Goal: Transaction & Acquisition: Purchase product/service

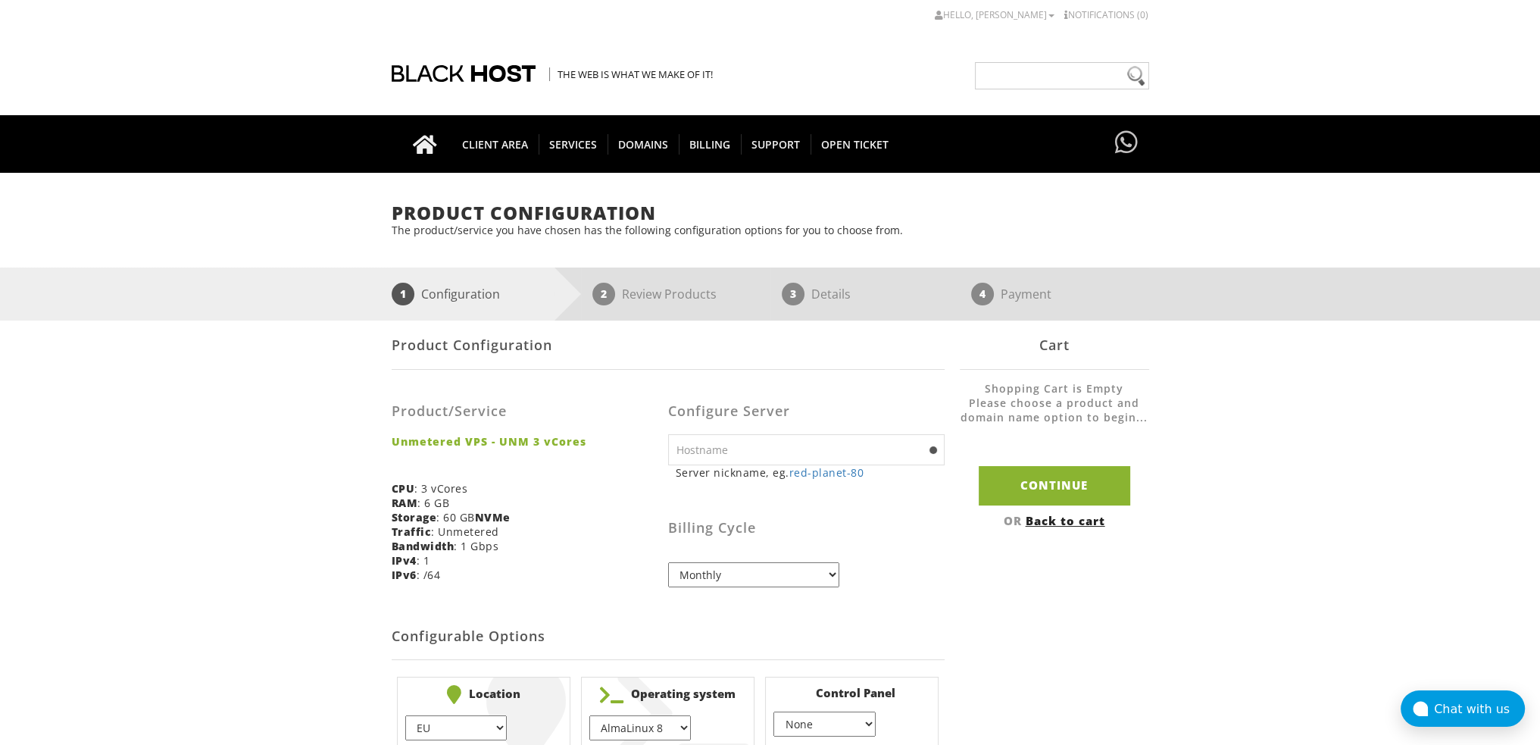
click at [215, 447] on div "Product Configuration The product/service you have chosen has the following con…" at bounding box center [770, 480] width 1540 height 554
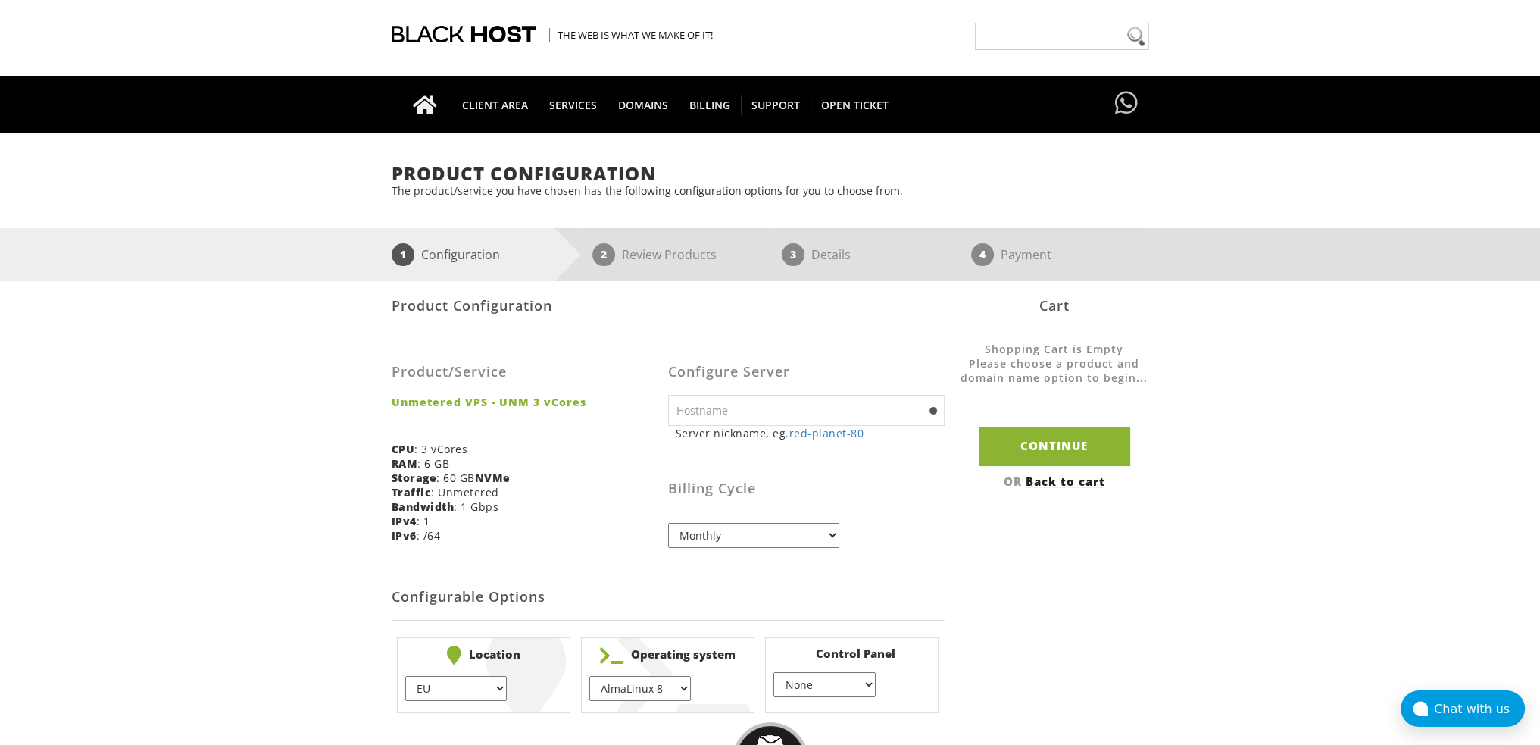
scroll to position [151, 0]
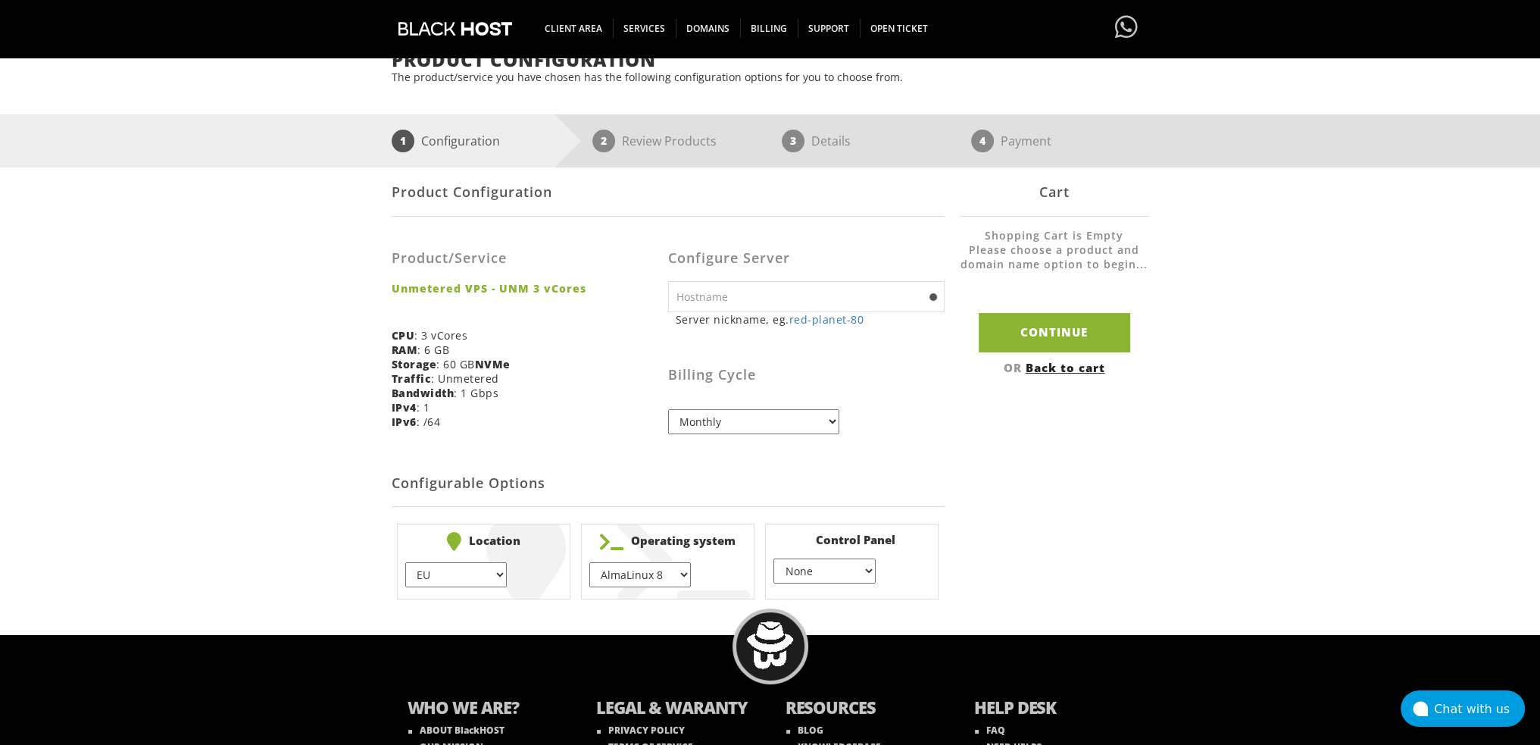
click at [731, 295] on input "text" at bounding box center [806, 296] width 276 height 31
type input "f"
type input "fusion"
click at [376, 379] on div "Product Configuration The product/service you have chosen has the following con…" at bounding box center [770, 327] width 1540 height 554
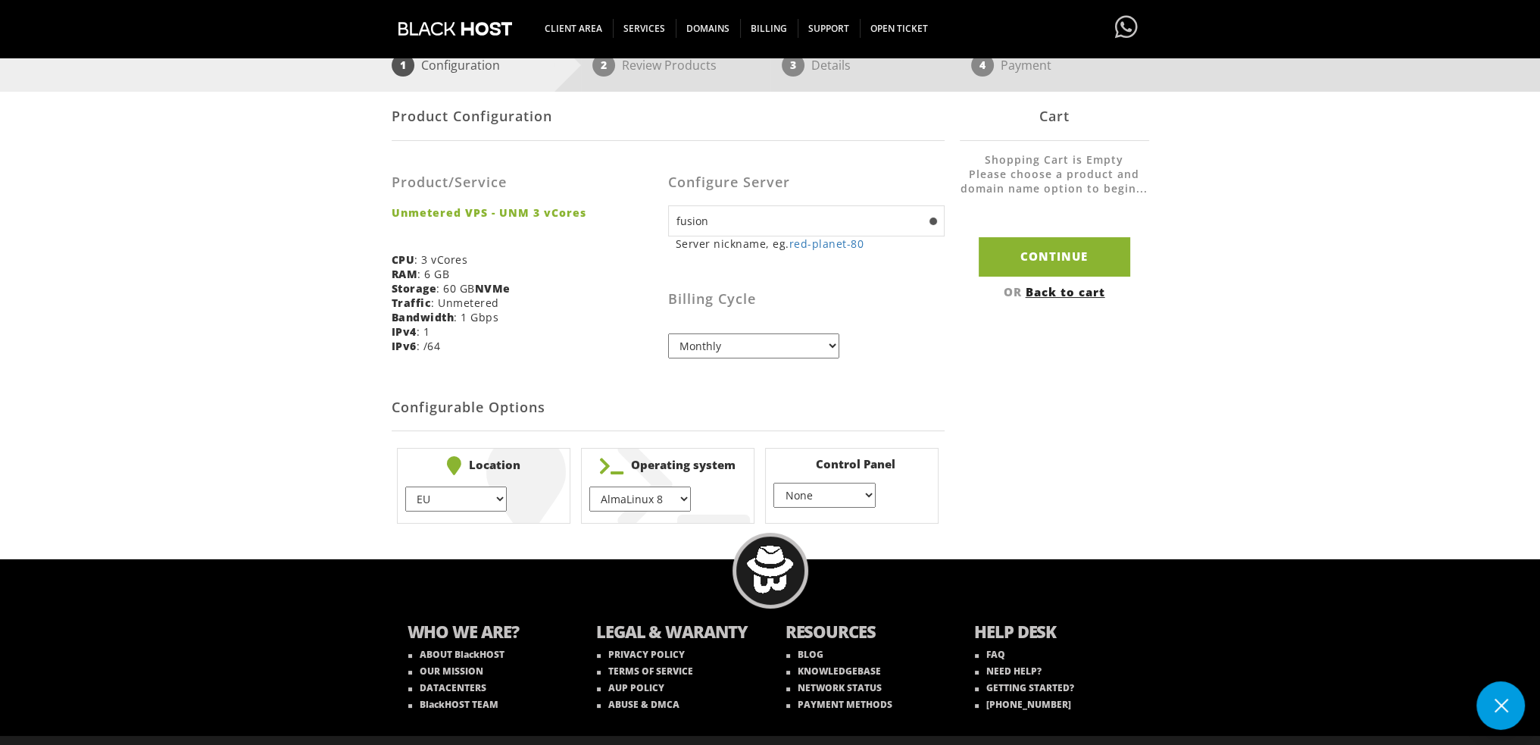
click at [826, 354] on select "Monthly Quarterly (Save: ~5%) Semi-Annually (Save: ~10%) Annually (Save: ~15%) …" at bounding box center [753, 345] width 171 height 25
click at [668, 334] on select "Monthly Quarterly (Save: ~5%) Semi-Annually (Save: ~10%) Annually (Save: ~15%) …" at bounding box center [753, 345] width 171 height 25
click at [341, 403] on div "Product Configuration The product/service you have chosen has the following con…" at bounding box center [770, 251] width 1540 height 554
click at [449, 505] on select "EU } USA } London } Amsterdam } Vienna } Chicago }" at bounding box center [455, 498] width 101 height 25
select select "1226"
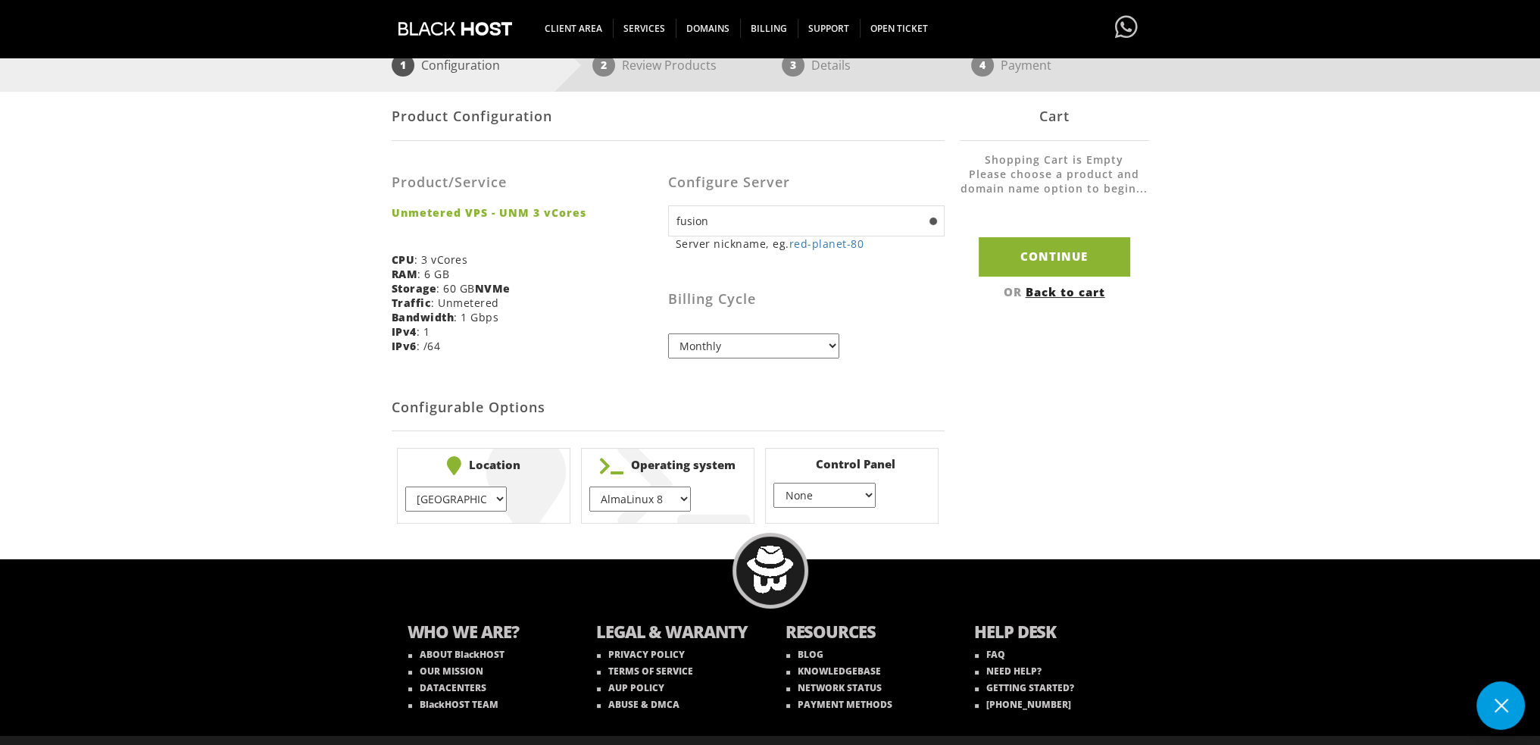
click at [405, 486] on select "EU } USA } London } Amsterdam } Vienna } Chicago }" at bounding box center [455, 498] width 101 height 25
click at [573, 516] on ul "Location EU } USA } London } Amsterdam } Vienna } Chicago } + $ Operating syste…" at bounding box center [668, 485] width 553 height 87
click at [660, 504] on select "AlmaLinux 8 } AlmaLinux 9 } AlmaLinux 10 } Rocky Linux 8 } Rocky Linux 9 } Cent…" at bounding box center [639, 498] width 101 height 25
click at [164, 369] on div "Product Configuration The product/service you have chosen has the following con…" at bounding box center [770, 251] width 1540 height 554
click at [485, 470] on b "Location" at bounding box center [483, 465] width 157 height 19
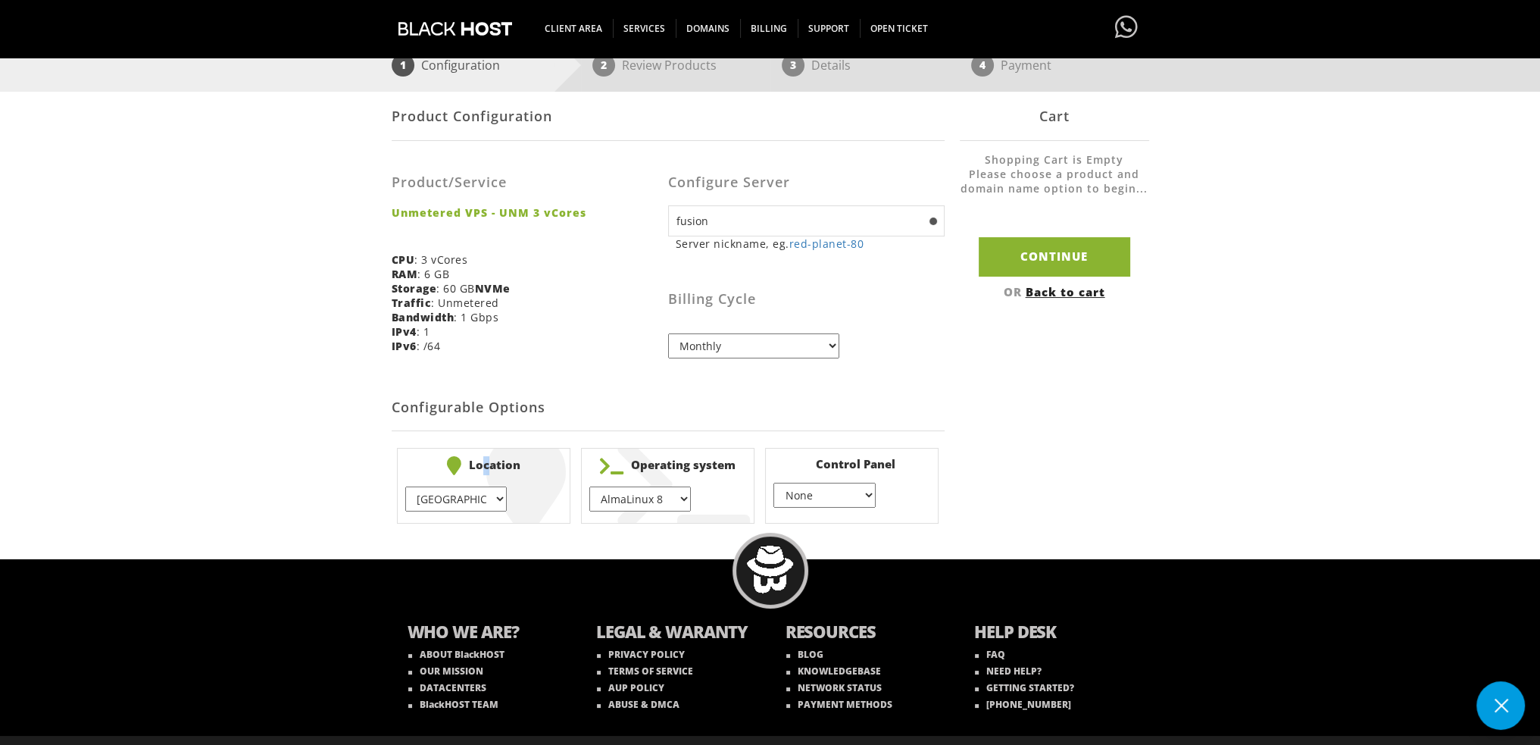
click at [466, 503] on select "EU } USA } London } Amsterdam } Vienna } Chicago }" at bounding box center [455, 498] width 101 height 25
drag, startPoint x: 592, startPoint y: 553, endPoint x: 612, endPoint y: 546, distance: 20.8
click at [592, 552] on body "CAD CHF EUR GBP JPY MKD RUB USD Hello, Donald Credit Card Details Contacts/Sub-…" at bounding box center [770, 277] width 1540 height 995
click at [685, 497] on select "AlmaLinux 8 } AlmaLinux 9 } AlmaLinux 10 } Rocky Linux 8 } Rocky Linux 9 } Cent…" at bounding box center [639, 498] width 101 height 25
click at [871, 417] on h2 "Configurable Options" at bounding box center [668, 408] width 553 height 46
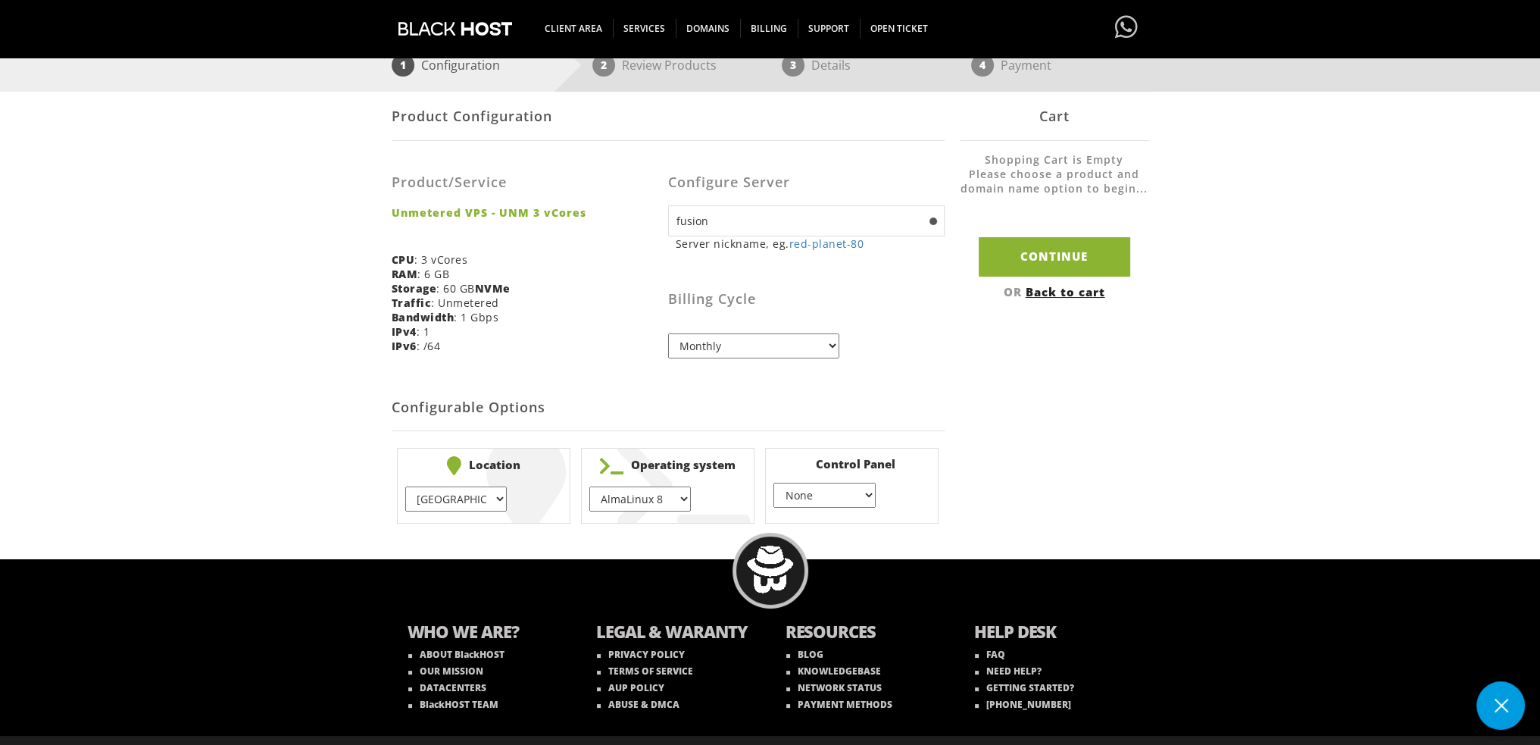
click at [816, 501] on select "None } Virtualmin } Cpanel } DirectAdmin }" at bounding box center [823, 494] width 101 height 25
select select "256"
click at [773, 482] on select "None } Virtualmin } Cpanel } DirectAdmin }" at bounding box center [823, 494] width 101 height 25
click at [813, 428] on h2 "Configurable Options" at bounding box center [668, 408] width 553 height 46
click at [364, 321] on div "Product Configuration The product/service you have chosen has the following con…" at bounding box center [770, 251] width 1540 height 554
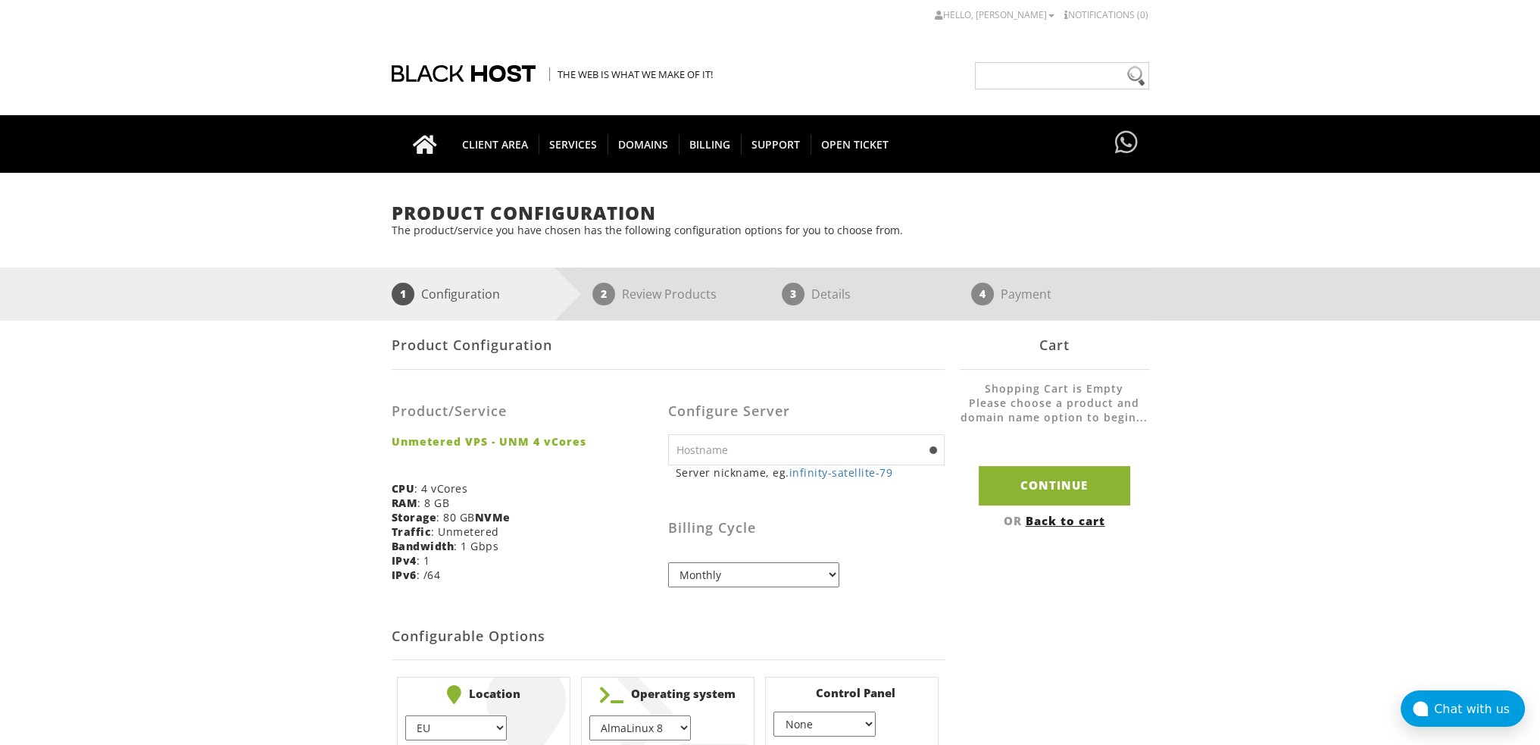
click at [193, 387] on div "Product Configuration The product/service you have chosen has the following con…" at bounding box center [770, 480] width 1540 height 554
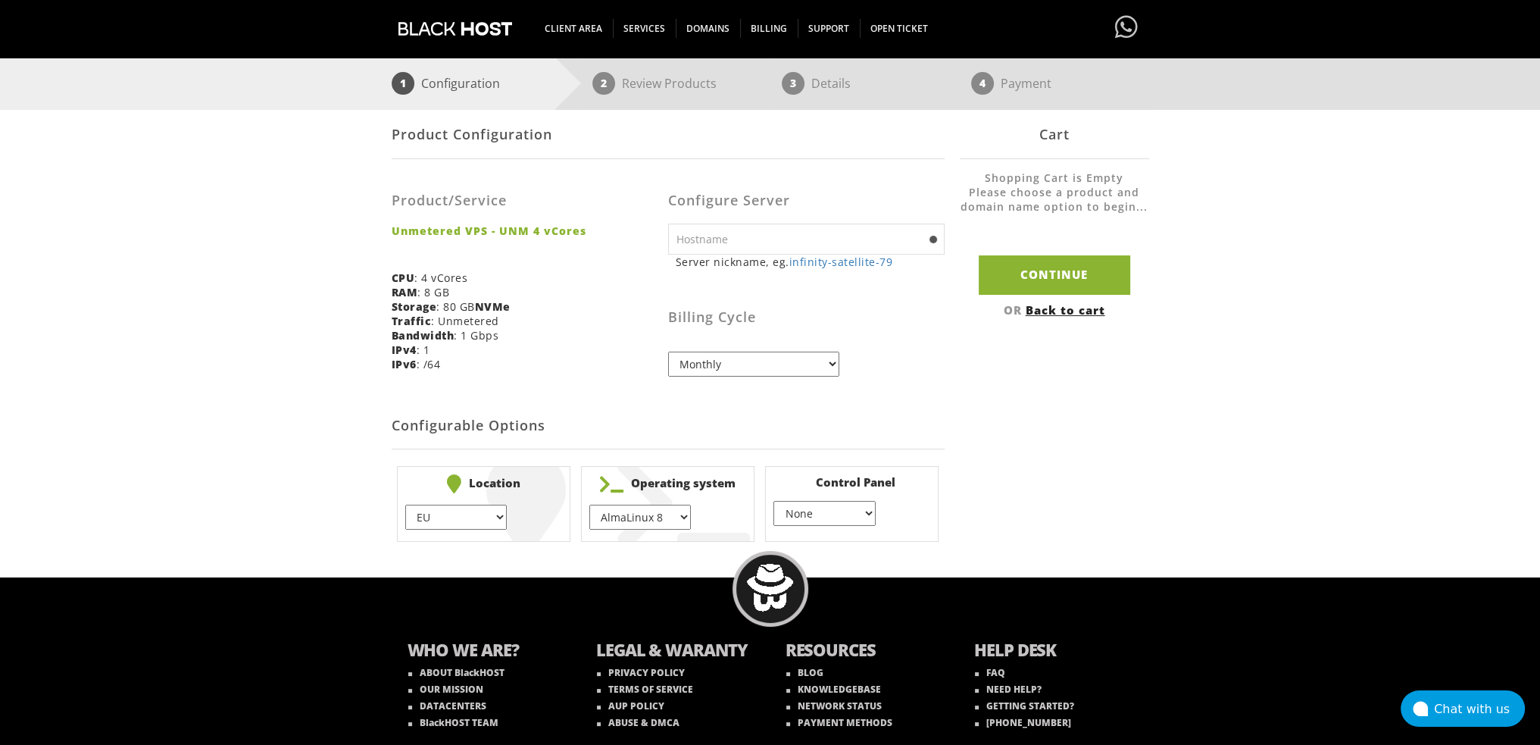
scroll to position [227, 0]
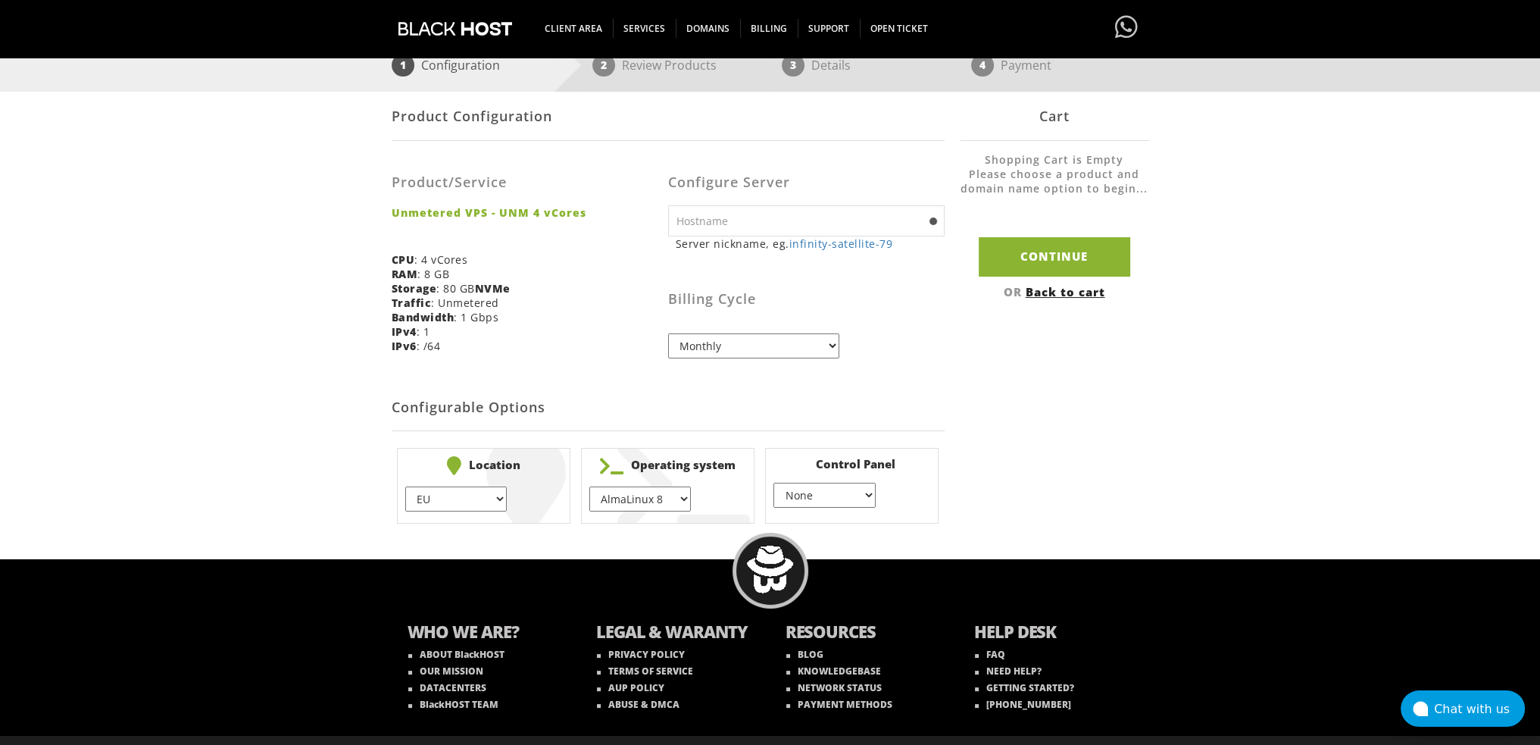
click at [788, 223] on input "text" at bounding box center [806, 220] width 276 height 31
click at [743, 220] on input "fusion" at bounding box center [806, 220] width 276 height 31
click at [757, 218] on input "fusion" at bounding box center [806, 220] width 276 height 31
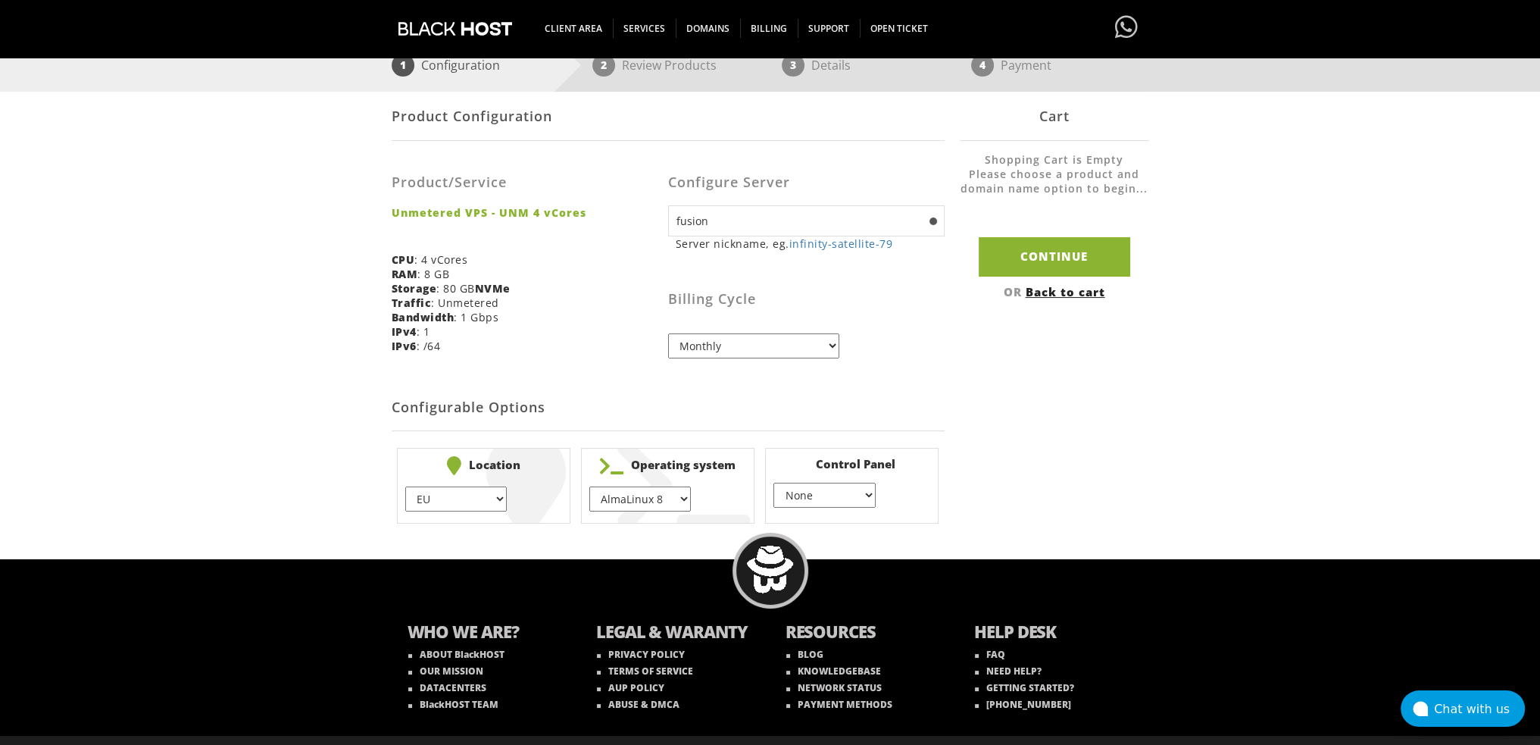
click at [857, 296] on h3 "Billing Cycle" at bounding box center [806, 299] width 276 height 15
click at [777, 226] on input "fusion" at bounding box center [806, 220] width 276 height 31
drag, startPoint x: 785, startPoint y: 245, endPoint x: 824, endPoint y: 251, distance: 39.8
click at [824, 251] on small "Server nickname, eg. infinity-satellite-79" at bounding box center [810, 243] width 269 height 14
copy small "infinity"
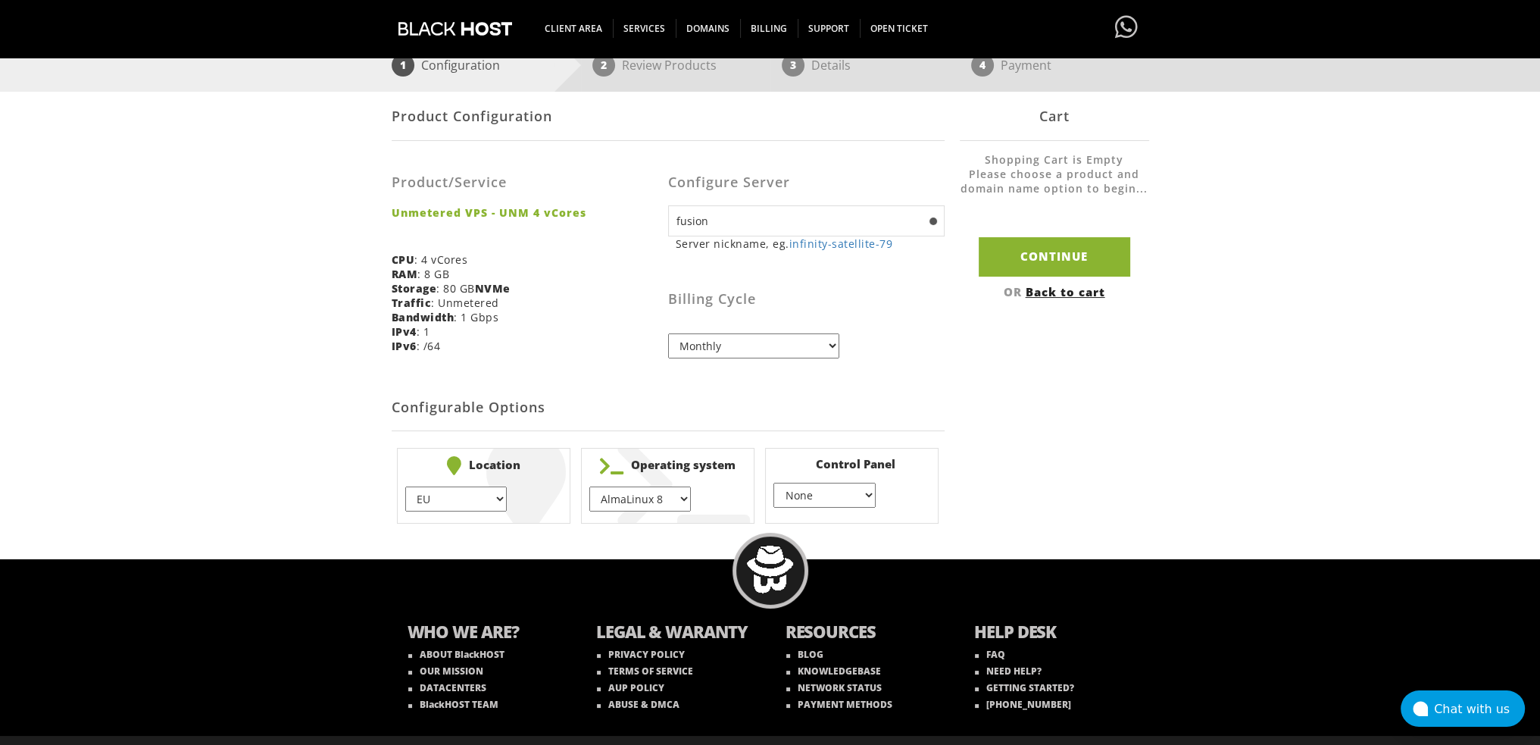
click at [745, 225] on input "fusion" at bounding box center [806, 220] width 276 height 31
paste input "infinity"
click at [709, 223] on input "fusion infinity" at bounding box center [806, 220] width 276 height 31
type input "fusion-infinity"
click at [942, 399] on h2 "Configurable Options" at bounding box center [668, 408] width 553 height 46
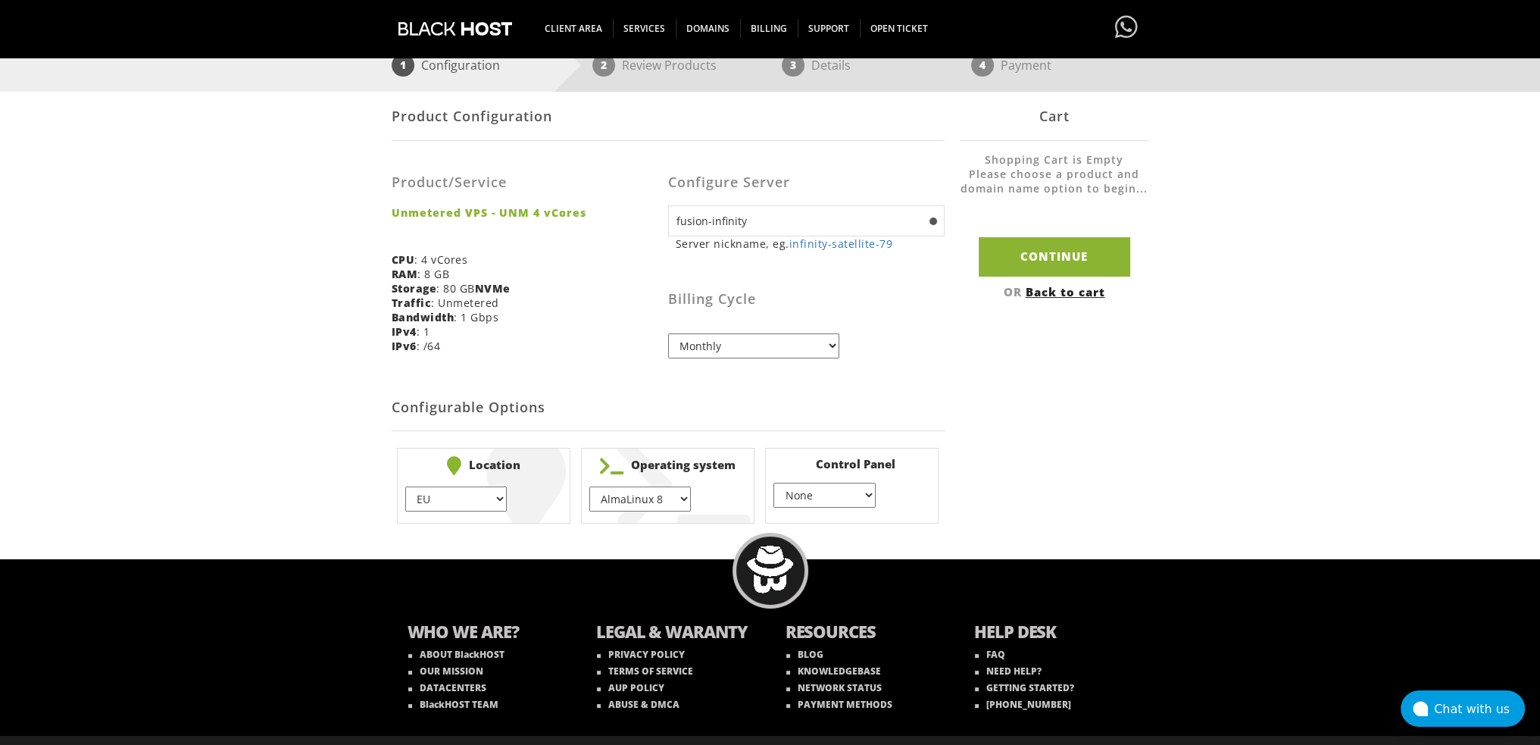
click at [464, 497] on select "EU } USA } London } Amsterdam } Vienna } Chicago }" at bounding box center [455, 498] width 101 height 25
select select "1226"
click at [405, 486] on select "EU } USA } London } Amsterdam } Vienna } Chicago }" at bounding box center [455, 498] width 101 height 25
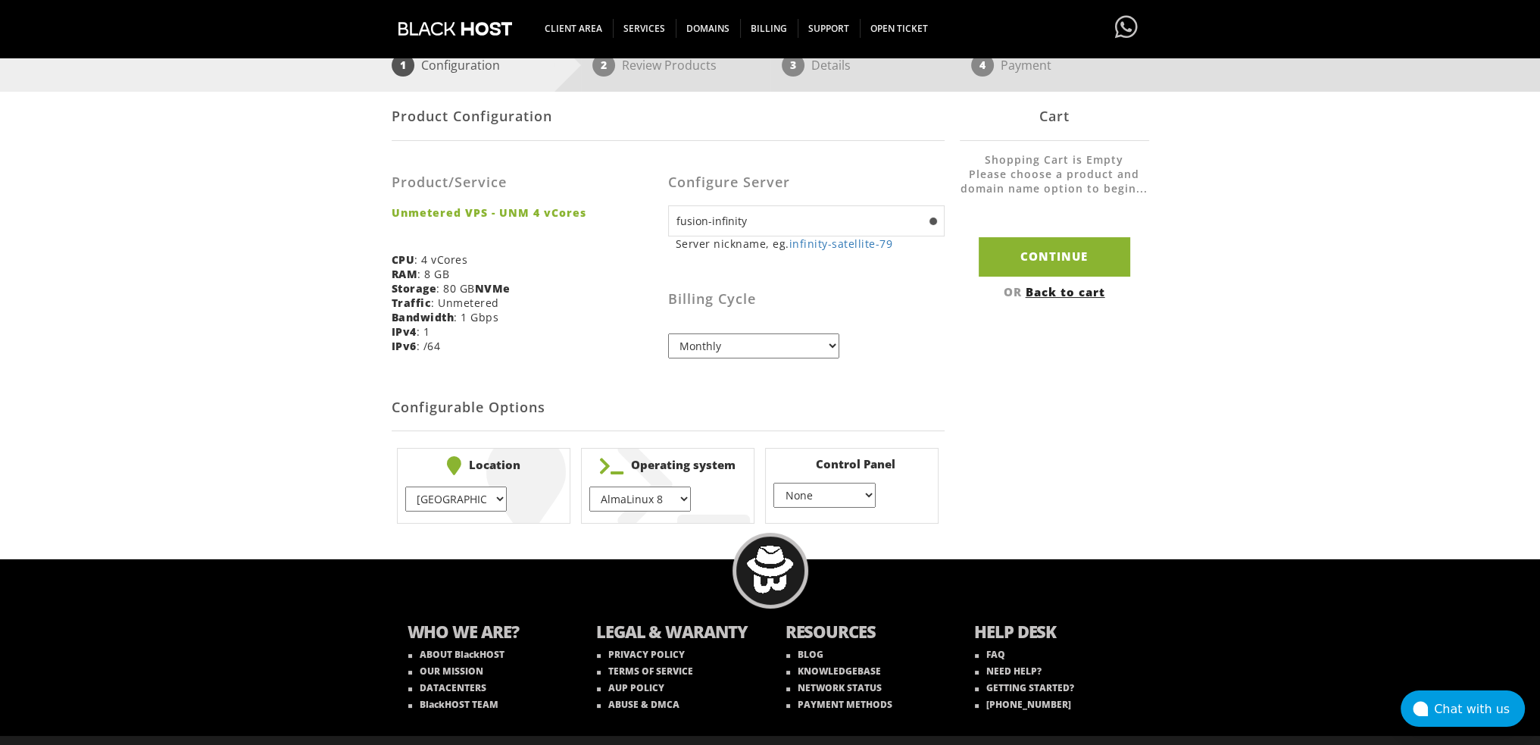
click at [438, 505] on select "EU } USA } London } Amsterdam } Vienna } Chicago }" at bounding box center [455, 498] width 101 height 25
click at [354, 510] on div "Product Configuration The product/service you have chosen has the following con…" at bounding box center [770, 251] width 1540 height 554
click at [811, 505] on select "None } Virtualmin } Cpanel } DirectAdmin }" at bounding box center [823, 494] width 101 height 25
select select "256"
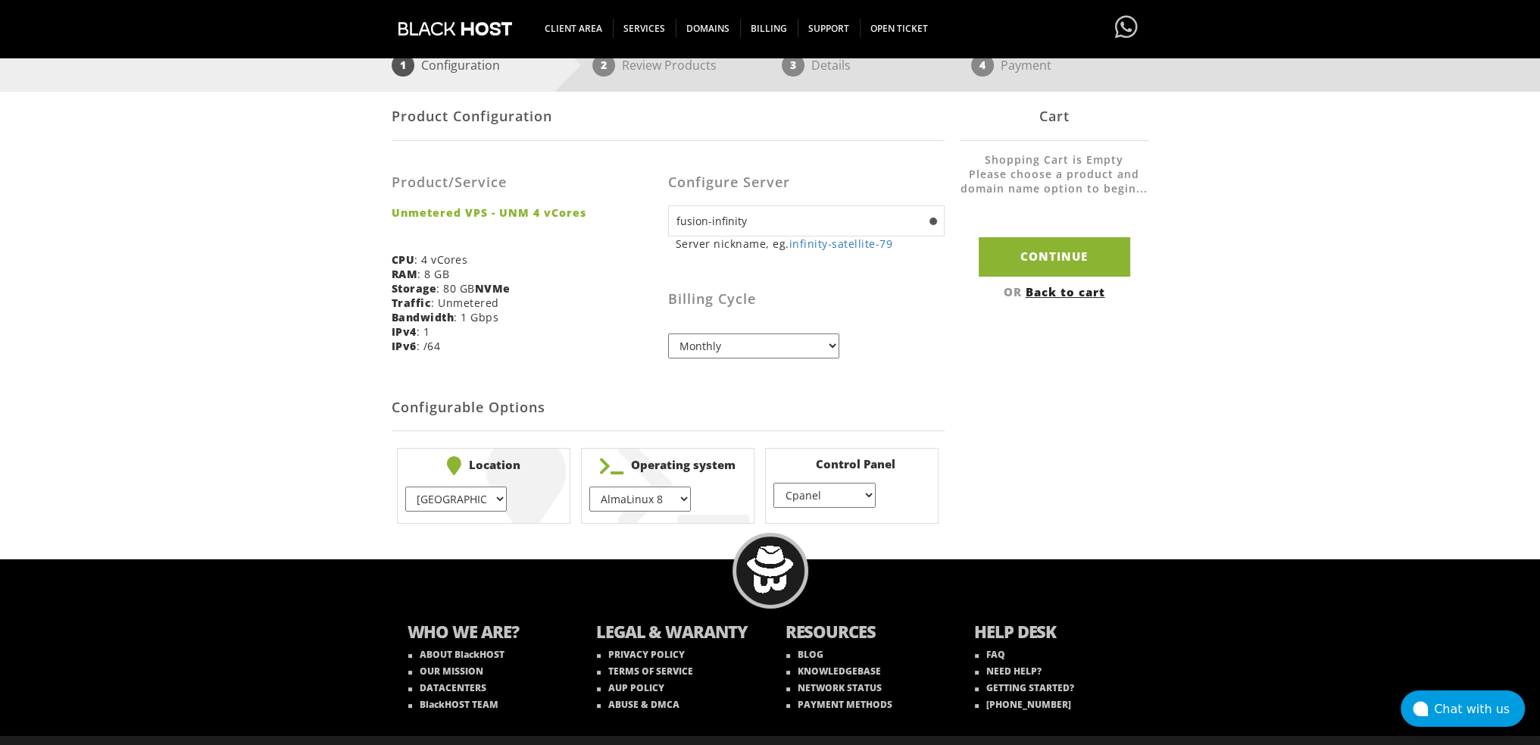
click at [773, 482] on select "None } Virtualmin } Cpanel } DirectAdmin }" at bounding box center [823, 494] width 101 height 25
click at [1032, 475] on div "Product Configuration Product/Service Unmetered VPS - UNM 4 vCores CPU : 4 vCor…" at bounding box center [770, 310] width 757 height 437
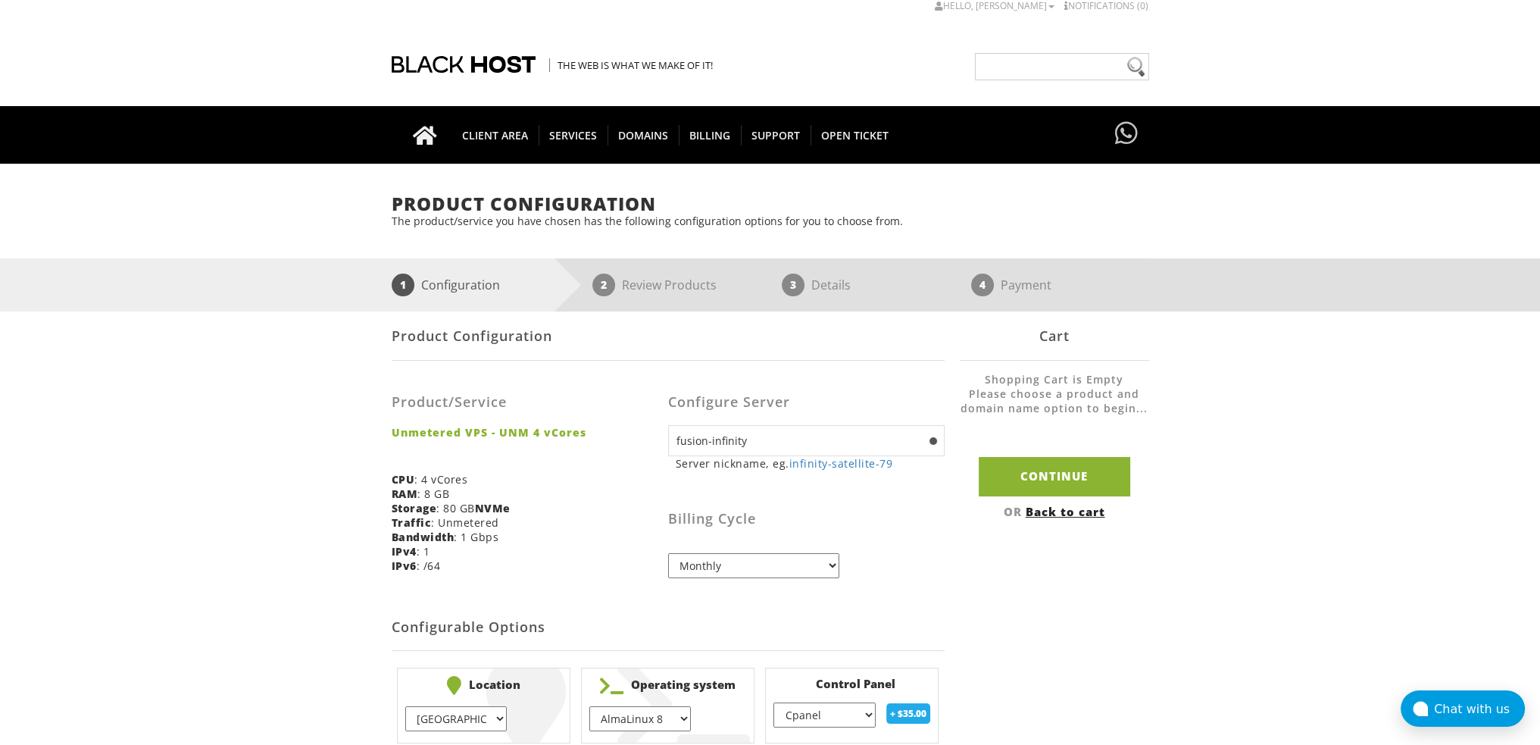
scroll to position [0, 0]
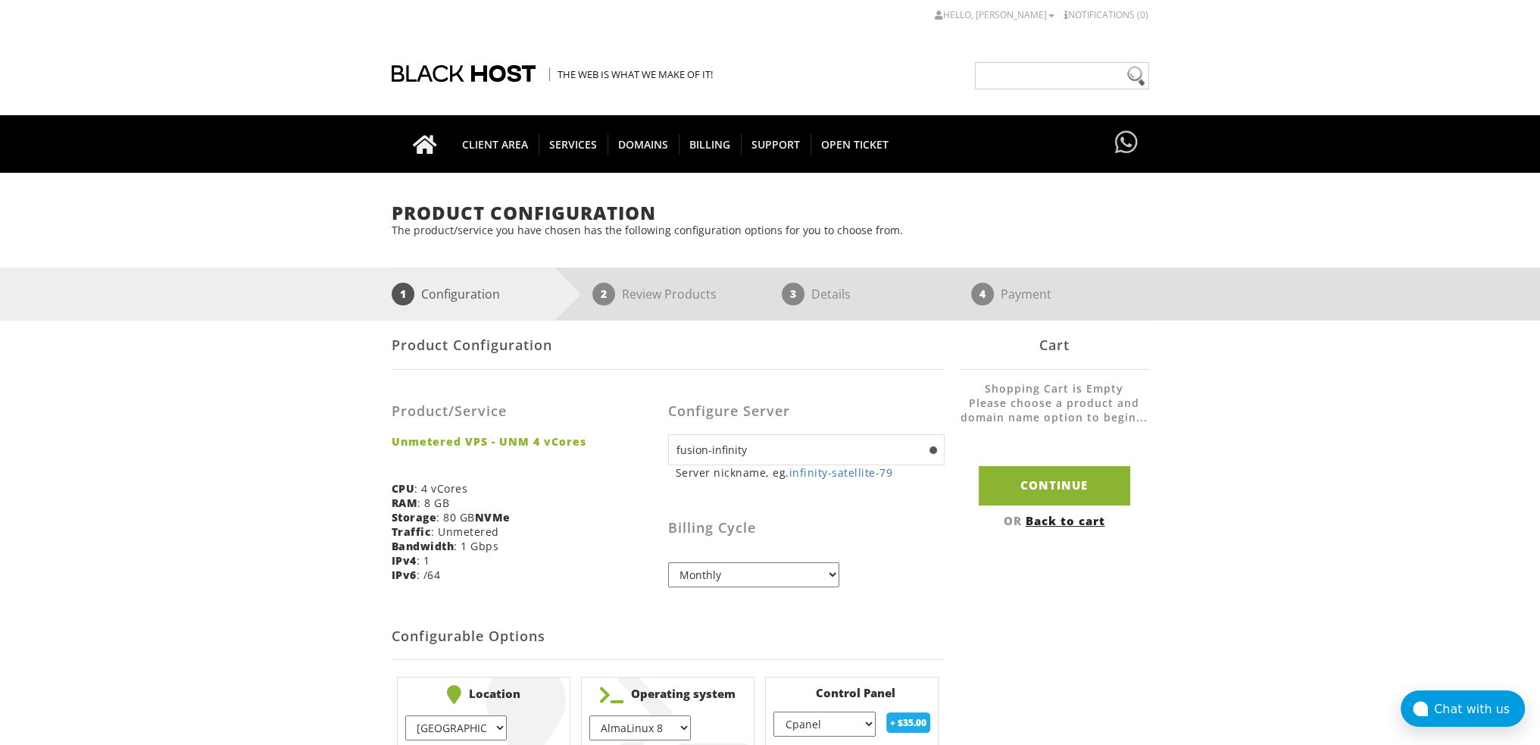
click at [829, 453] on input "fusion-infinity" at bounding box center [806, 449] width 276 height 31
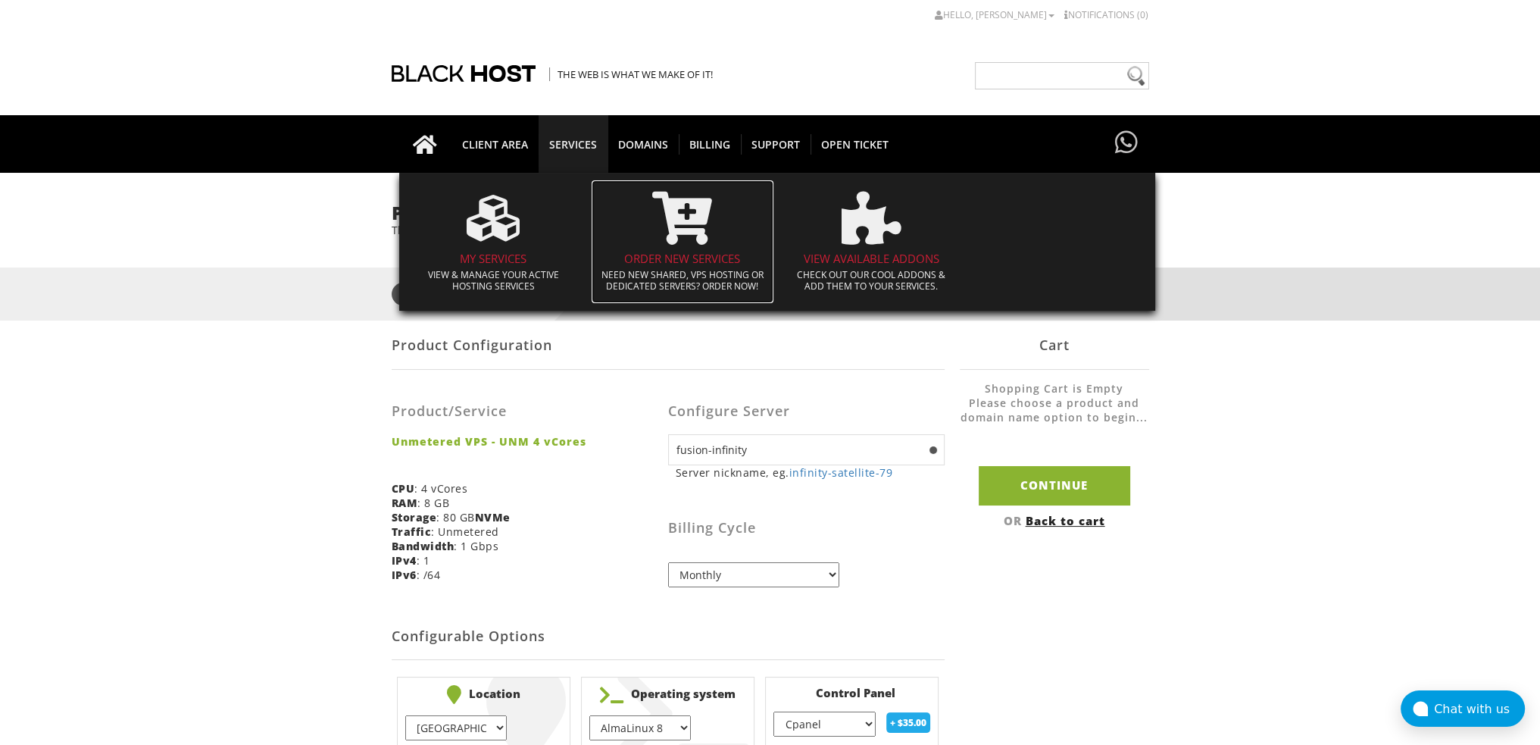
click at [743, 248] on span at bounding box center [682, 218] width 167 height 68
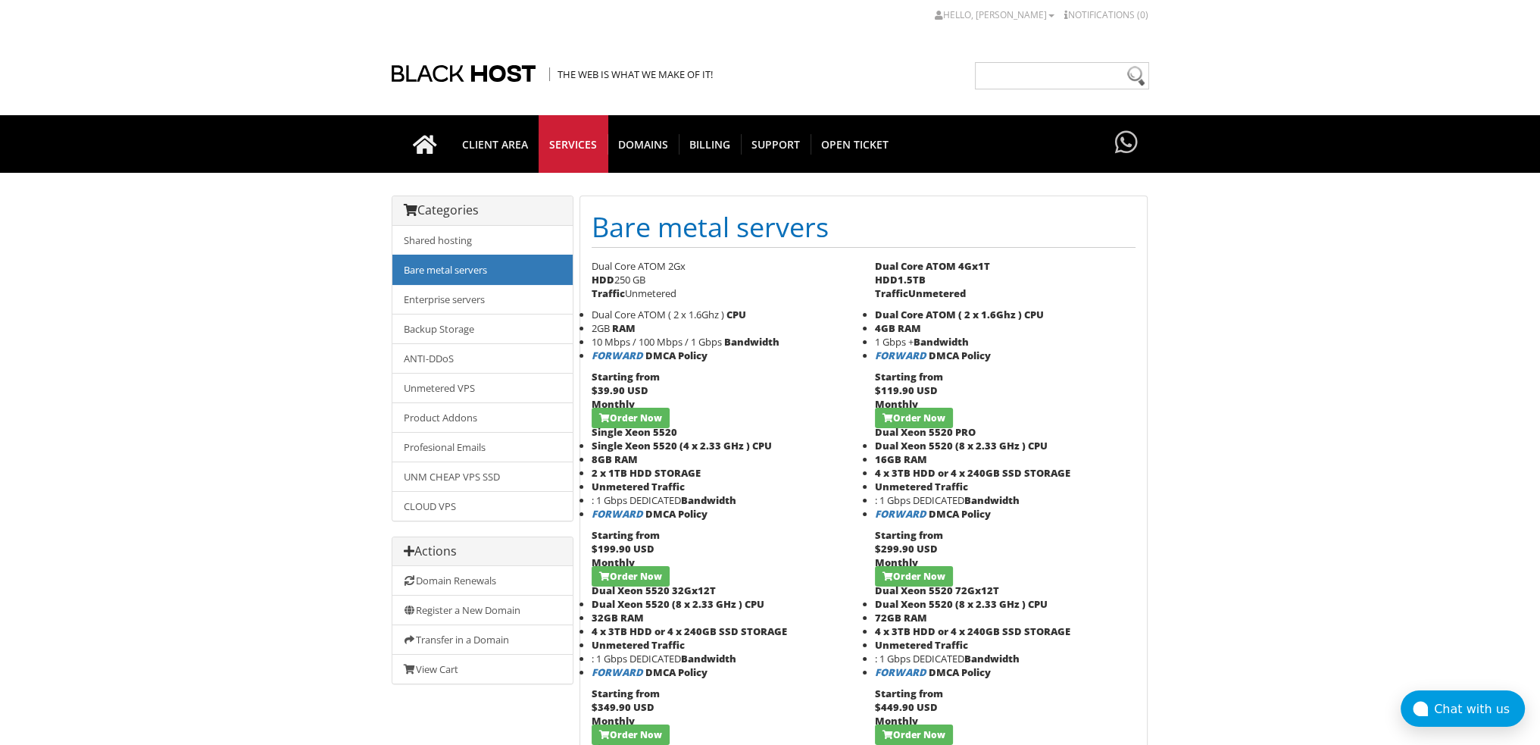
click at [254, 303] on body "CAD CHF EUR GBP JPY MKD RUB USD Hello, [PERSON_NAME] Credit Card Details Contac…" at bounding box center [770, 591] width 1540 height 1166
click at [501, 147] on span "CLIENT AREA" at bounding box center [494, 144] width 87 height 20
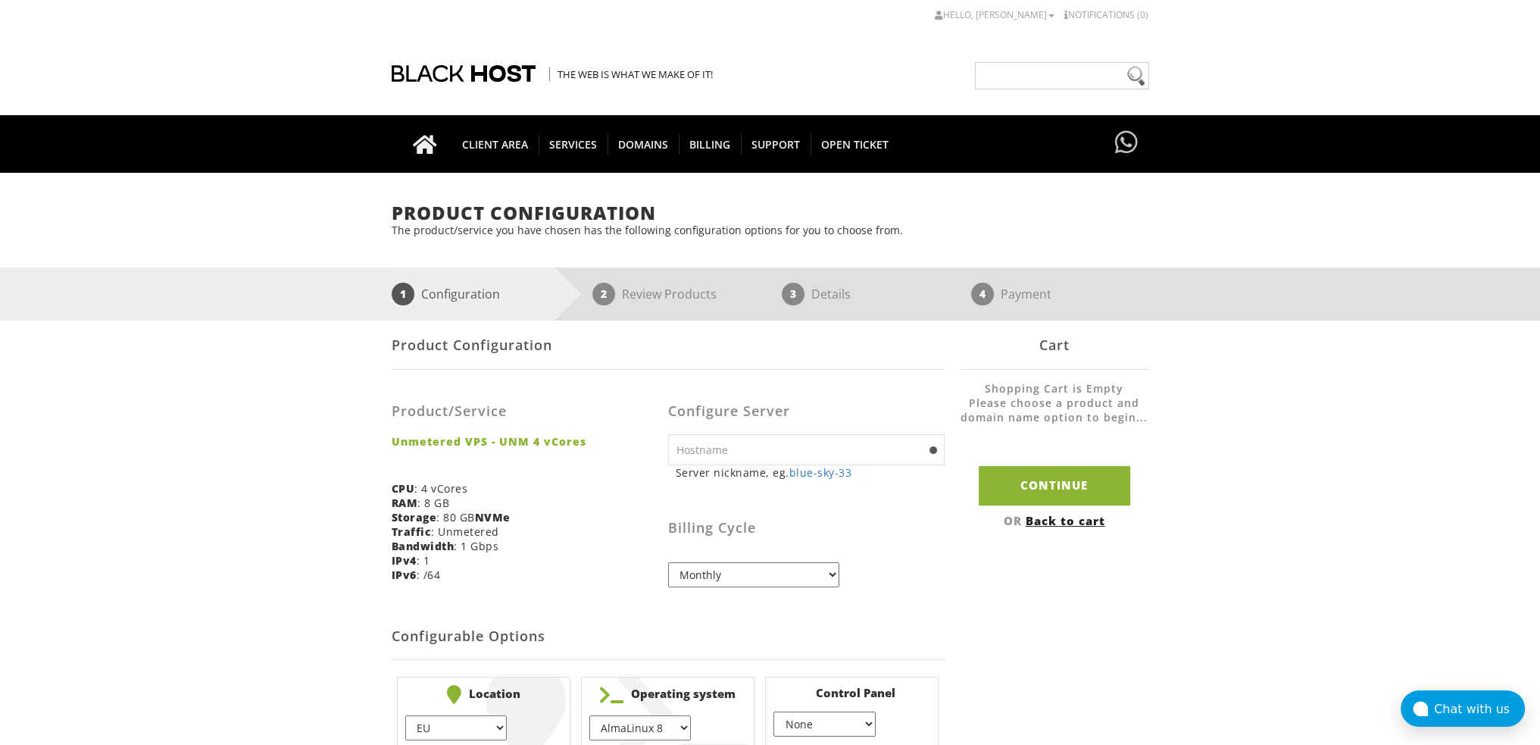
click at [724, 459] on input "text" at bounding box center [806, 449] width 276 height 31
paste input "fusion-infinity"
type input "fusion-infinity"
click at [587, 496] on div "Product/Service Unmetered VPS - UNM 4 vCores CPU : 4 vCores RAM : 8 GB Storage …" at bounding box center [530, 487] width 276 height 212
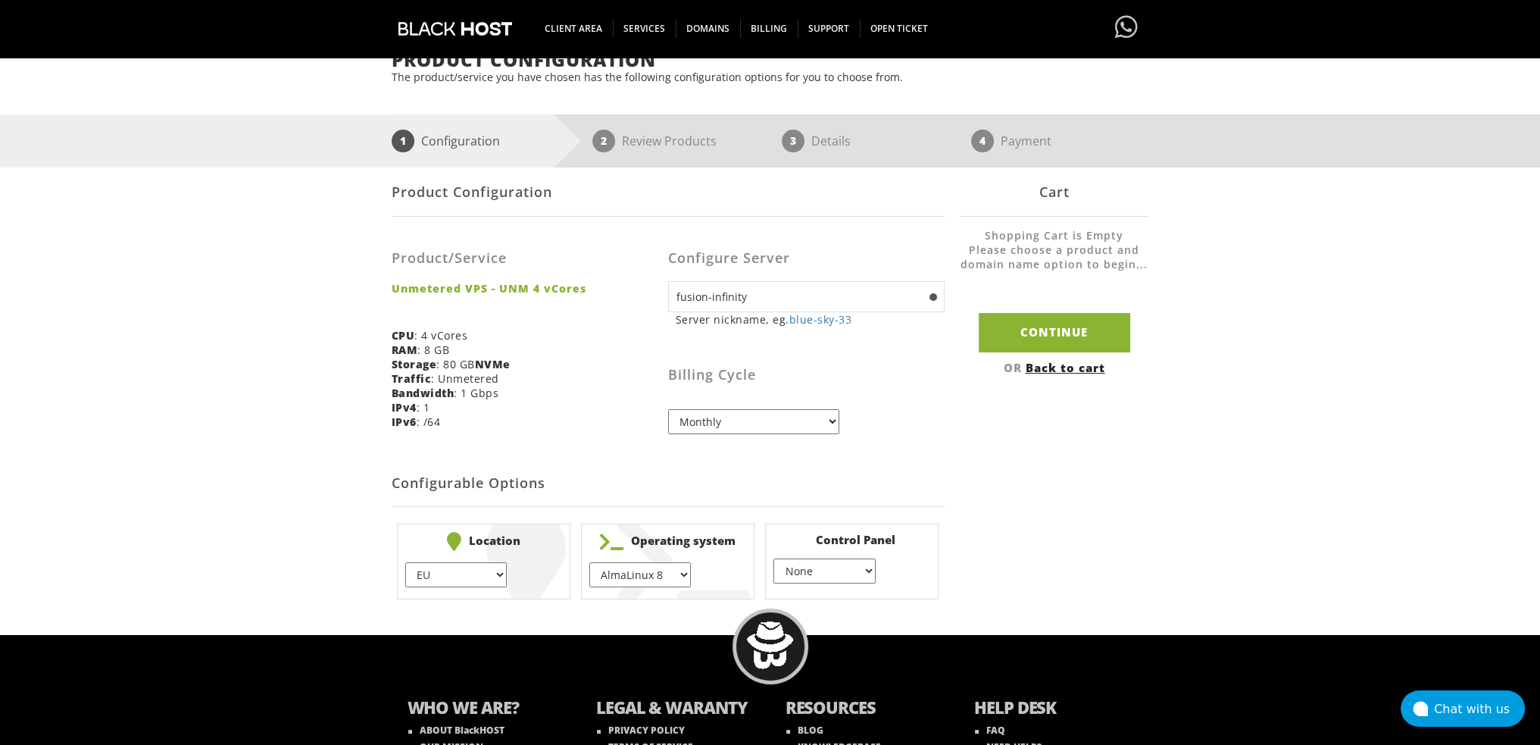
click at [731, 429] on select "Monthly Quarterly (Save: ~5%) Semi-Annually (Save: ~10%) Annually (Save: ~15%) …" at bounding box center [753, 421] width 171 height 25
click at [730, 432] on select "Monthly Quarterly (Save: ~5%) Semi-Annually (Save: ~10%) Annually (Save: ~15%) …" at bounding box center [753, 421] width 171 height 25
click at [644, 430] on div "Product/Service Unmetered VPS - UNM 4 vCores CPU : 4 vCores RAM : 8 GB Storage …" at bounding box center [530, 334] width 276 height 212
click at [912, 454] on form "Product Configuration Product/Service Unmetered VPS - UNM 4 vCores CPU : 4 vCor…" at bounding box center [668, 385] width 553 height 437
click at [851, 585] on li "Control Panel None } Virtualmin } Cpanel } DirectAdmin } + $" at bounding box center [851, 561] width 173 height 76
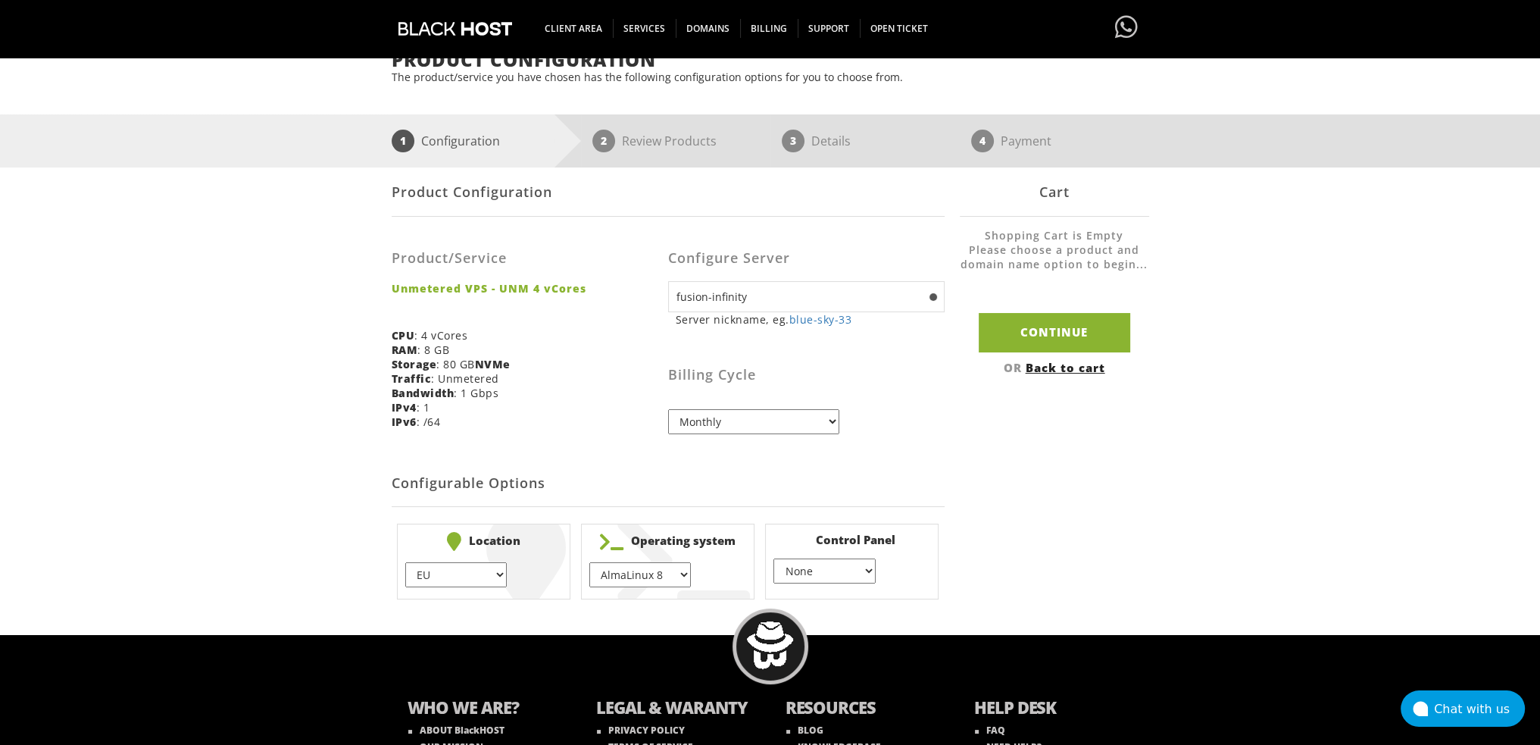
click at [849, 573] on select "None } Virtualmin } Cpanel } DirectAdmin }" at bounding box center [823, 570] width 101 height 25
select select "256"
click at [773, 558] on select "None } Virtualmin } Cpanel } DirectAdmin }" at bounding box center [823, 570] width 101 height 25
click at [989, 535] on div "Product Configuration Product/Service Unmetered VPS - UNM 4 vCores CPU : 4 vCor…" at bounding box center [770, 385] width 757 height 437
click at [1004, 515] on div "Product Configuration Product/Service Unmetered VPS - UNM 4 vCores CPU : 4 vCor…" at bounding box center [770, 385] width 757 height 437
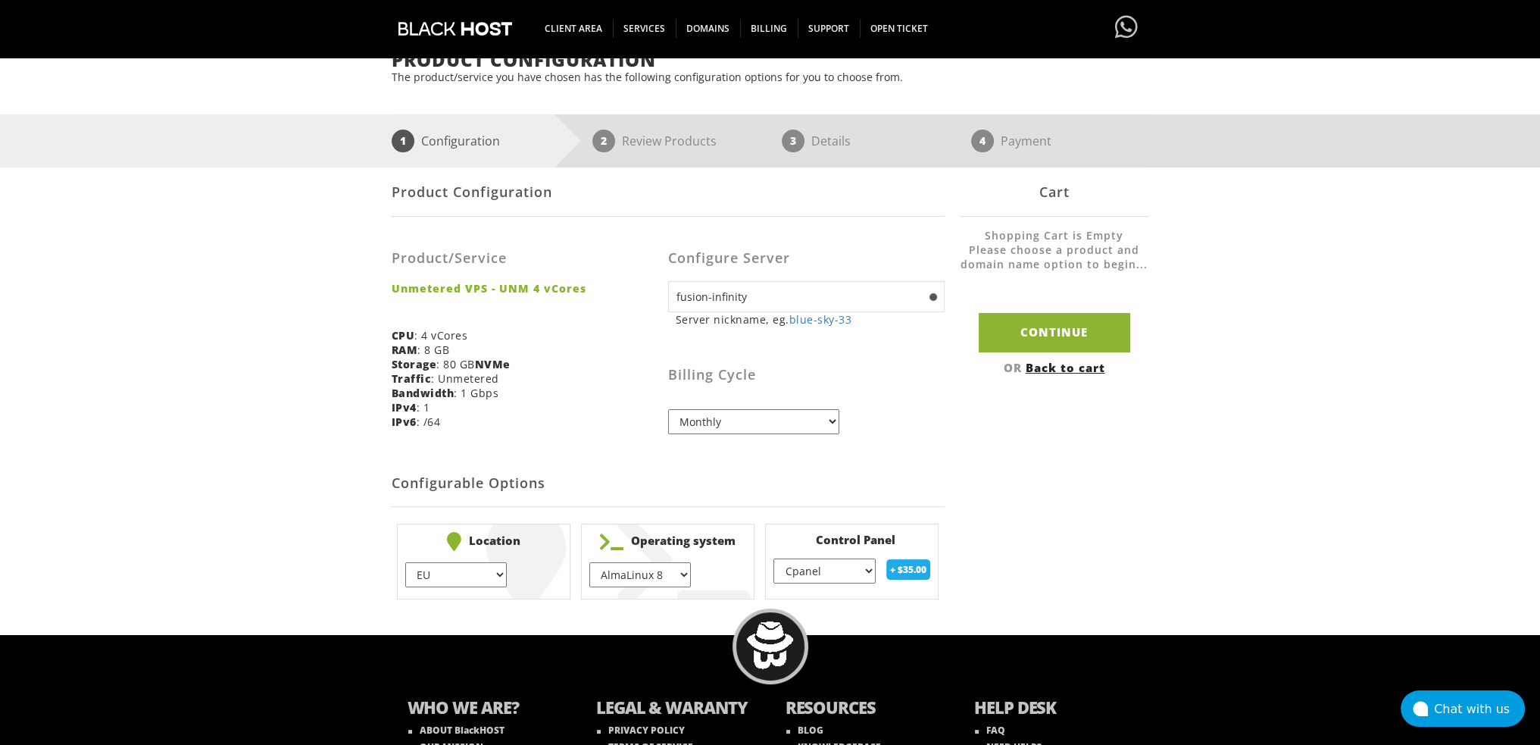
click at [1015, 493] on div "Product Configuration Product/Service Unmetered VPS - UNM 4 vCores CPU : 4 vCor…" at bounding box center [770, 385] width 757 height 437
click at [437, 580] on select "EU } USA } London } Amsterdam } Vienna } Chicago }" at bounding box center [455, 574] width 101 height 25
select select "1226"
click at [405, 562] on select "EU } USA } London } Amsterdam } Vienna } Chicago }" at bounding box center [455, 574] width 101 height 25
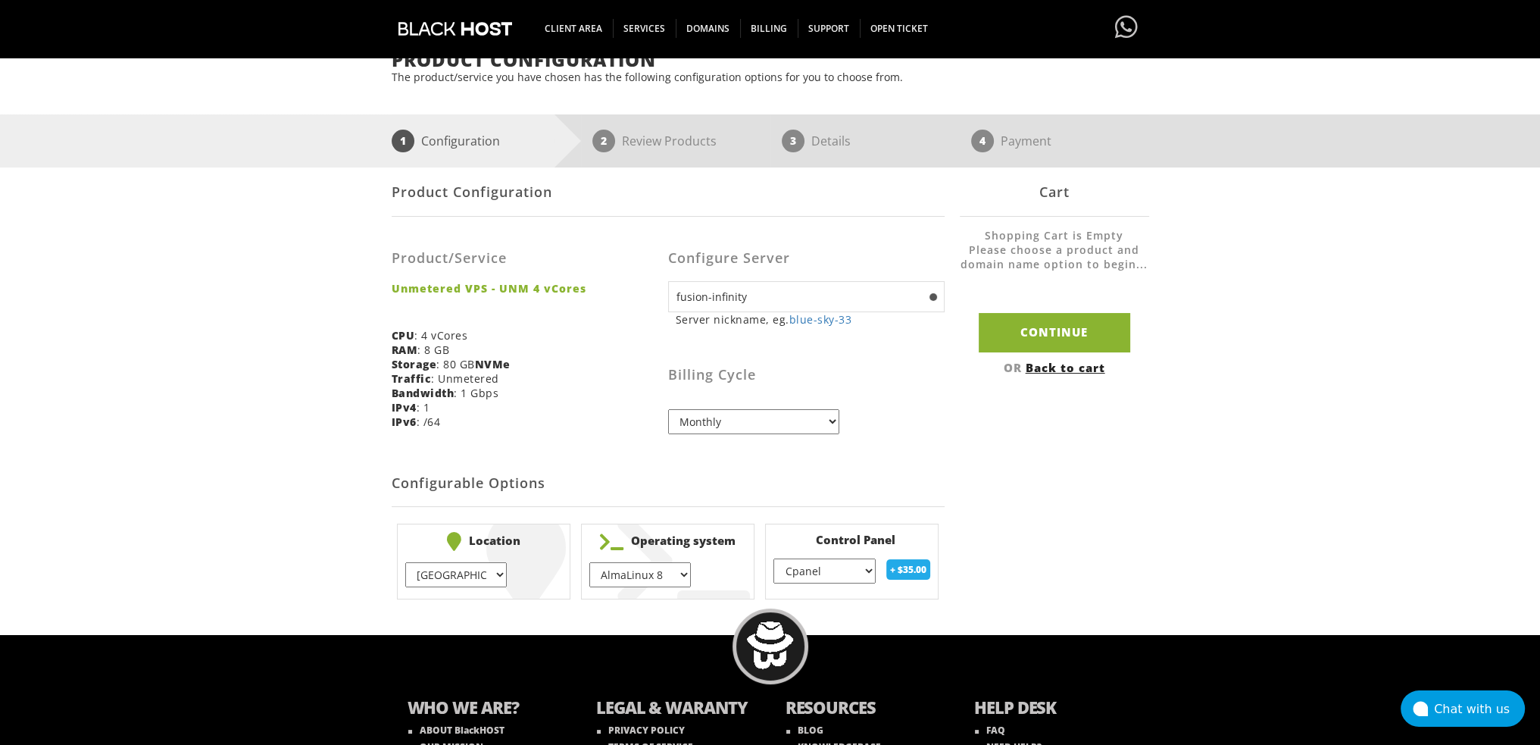
drag, startPoint x: 912, startPoint y: 502, endPoint x: 940, endPoint y: 489, distance: 30.8
click at [913, 502] on h2 "Configurable Options" at bounding box center [668, 483] width 553 height 46
click at [1066, 348] on input "Continue" at bounding box center [1054, 332] width 151 height 39
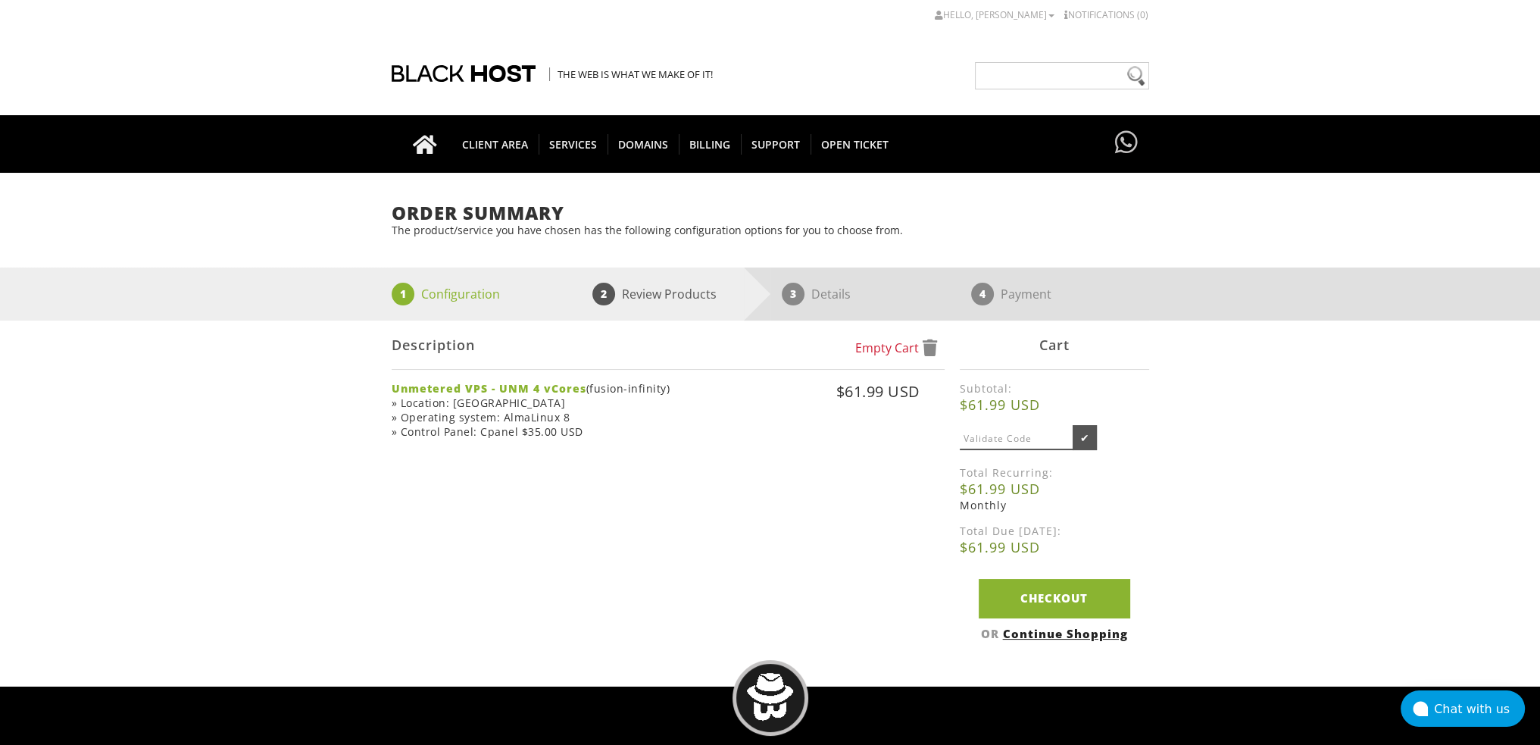
click at [772, 519] on div "Empty Cart Description Unmetered VPS - UNM 4 vCores (fusion-infinity) » Locatio…" at bounding box center [770, 483] width 757 height 327
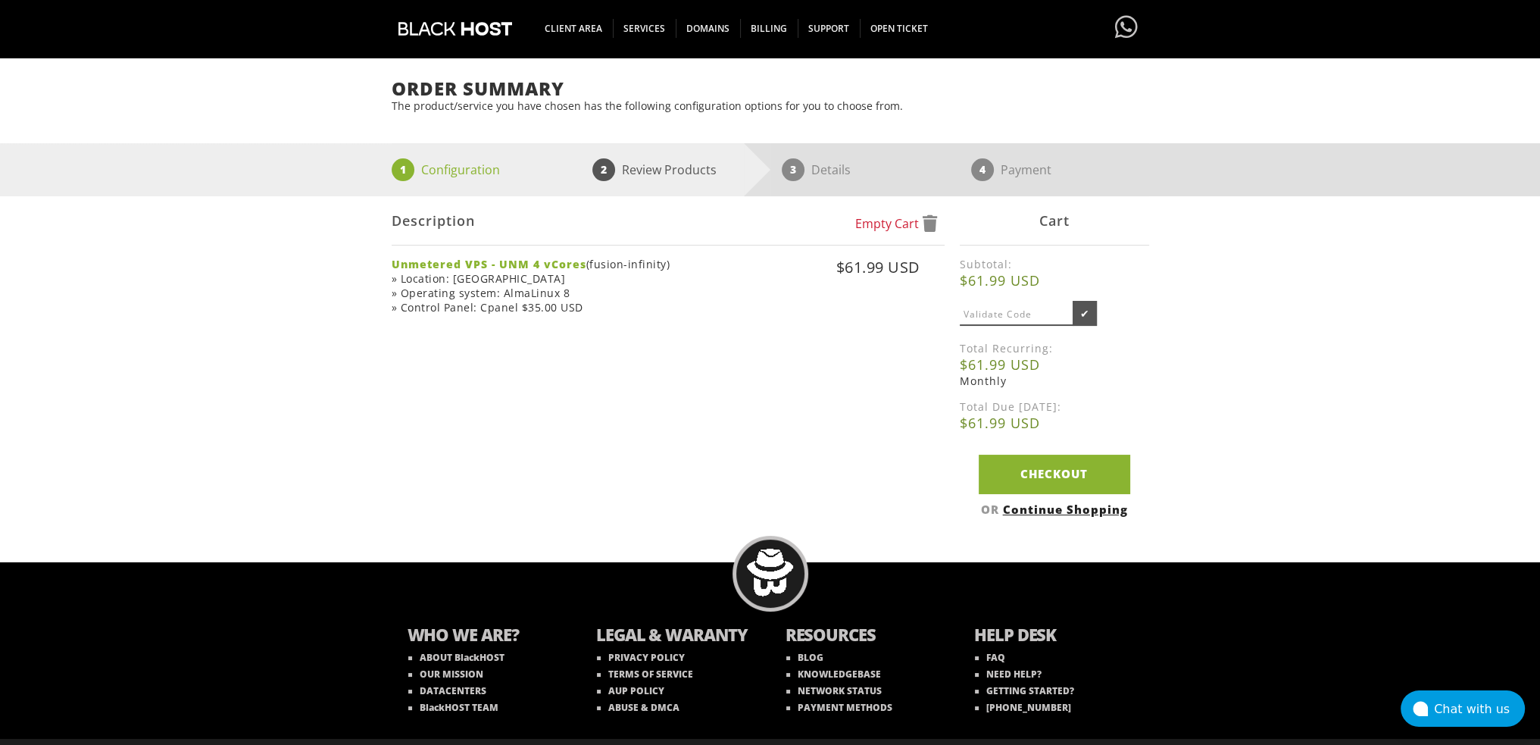
scroll to position [151, 0]
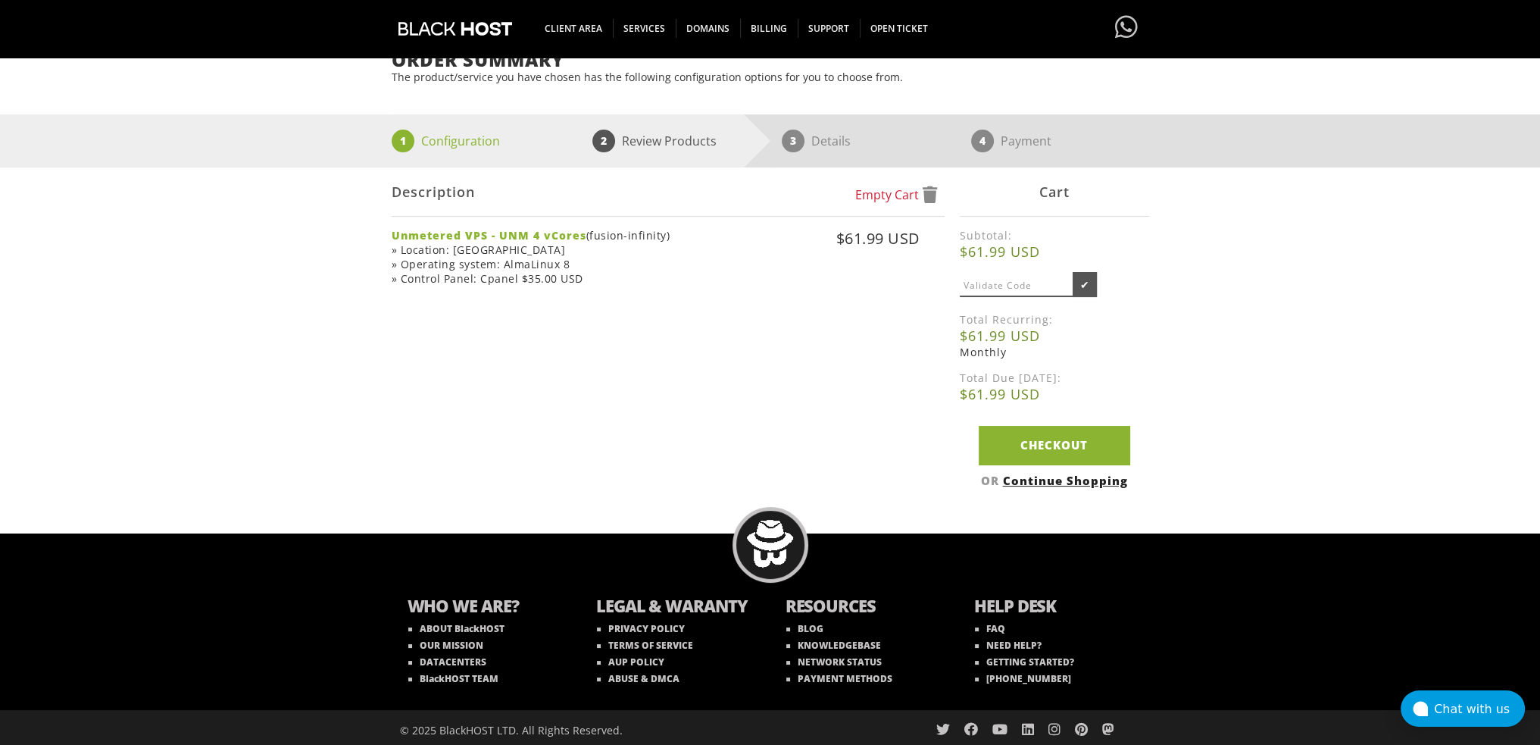
click at [854, 510] on body "CAD CHF EUR GBP JPY MKD RUB USD Hello, [PERSON_NAME] Credit Card Details Contac…" at bounding box center [770, 303] width 1540 height 894
click at [1085, 446] on link "Checkout" at bounding box center [1054, 445] width 151 height 39
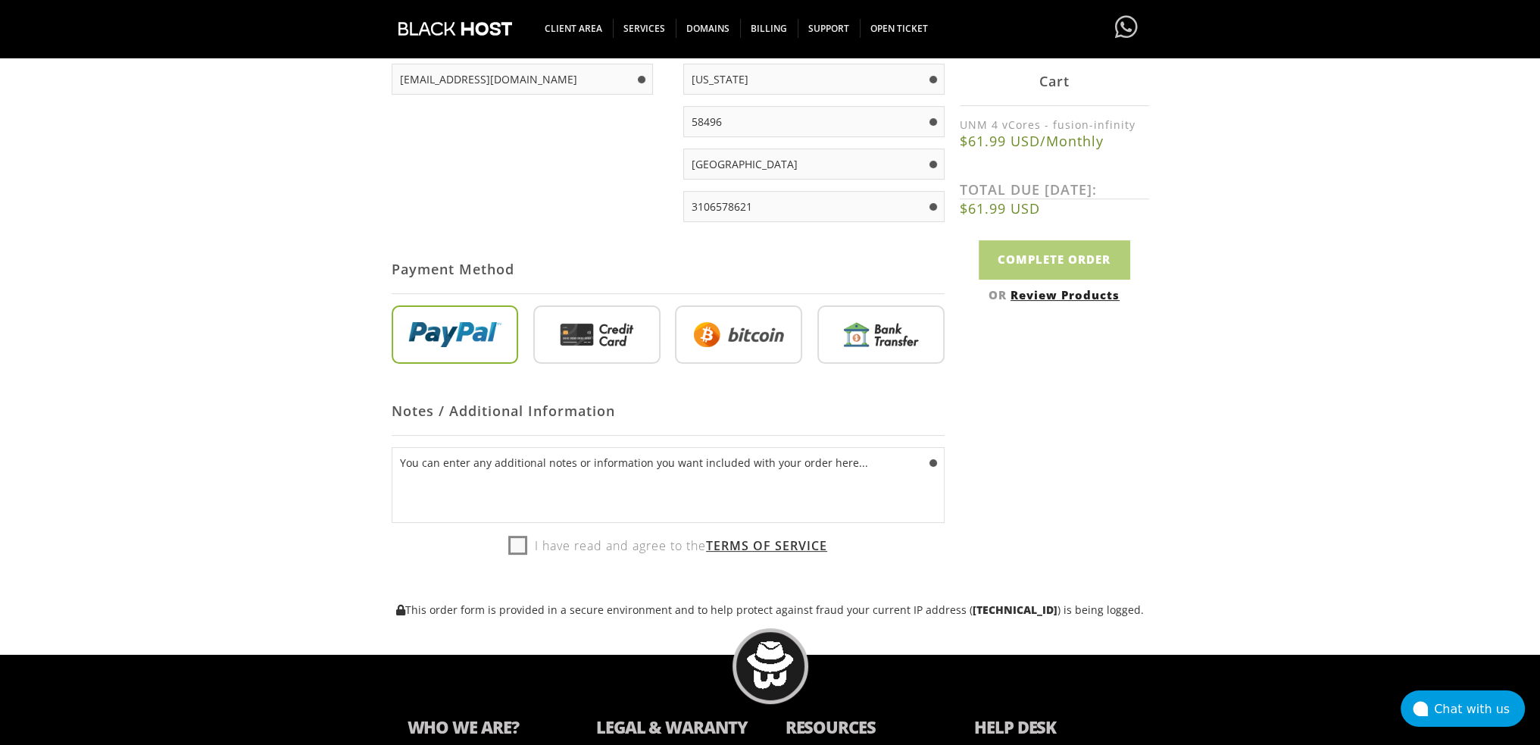
scroll to position [379, 0]
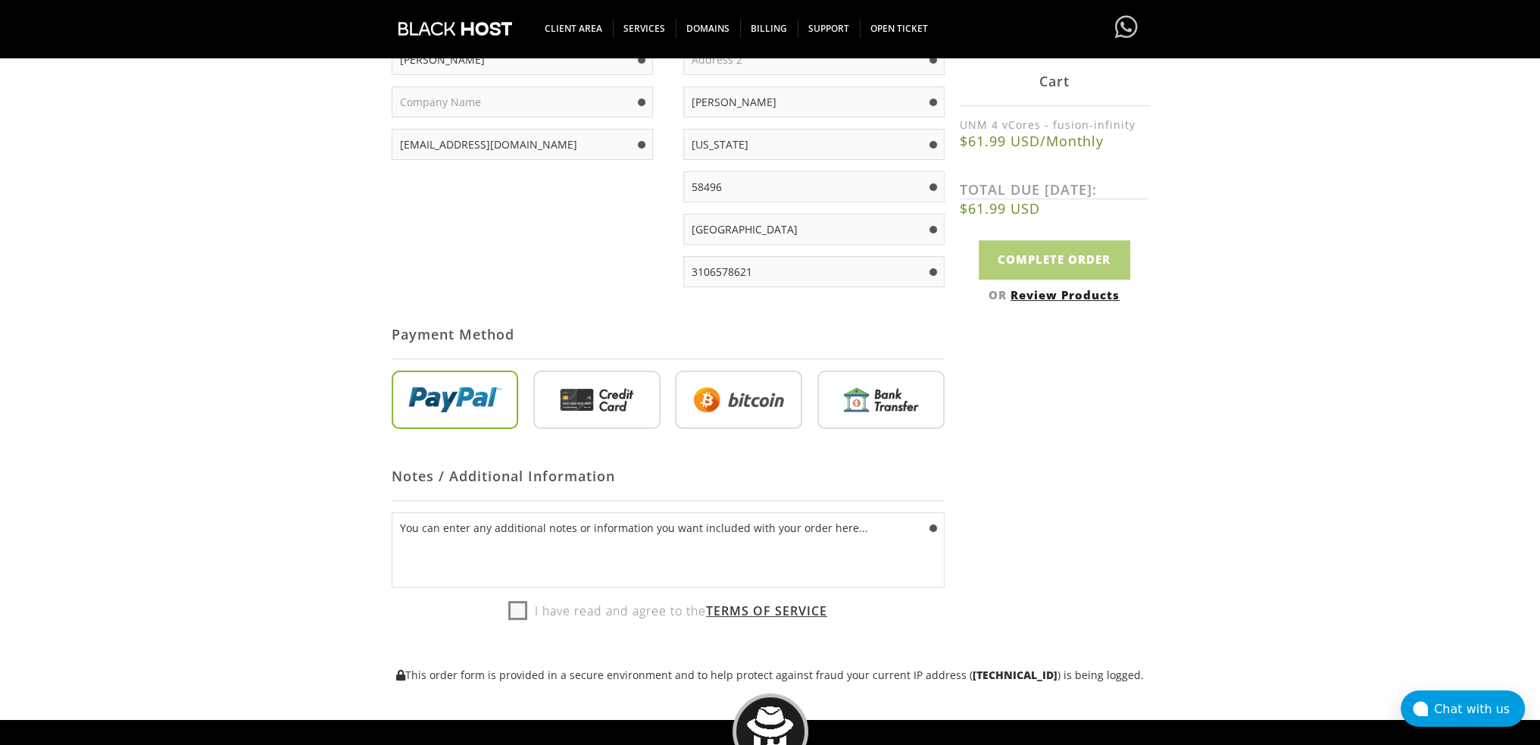
type input "[EMAIL_ADDRESS][DOMAIN_NAME]"
click at [513, 611] on label "I have read and agree to the Terms of Service" at bounding box center [667, 610] width 319 height 23
checkbox input "true"
click at [460, 417] on input "radio" at bounding box center [455, 402] width 127 height 59
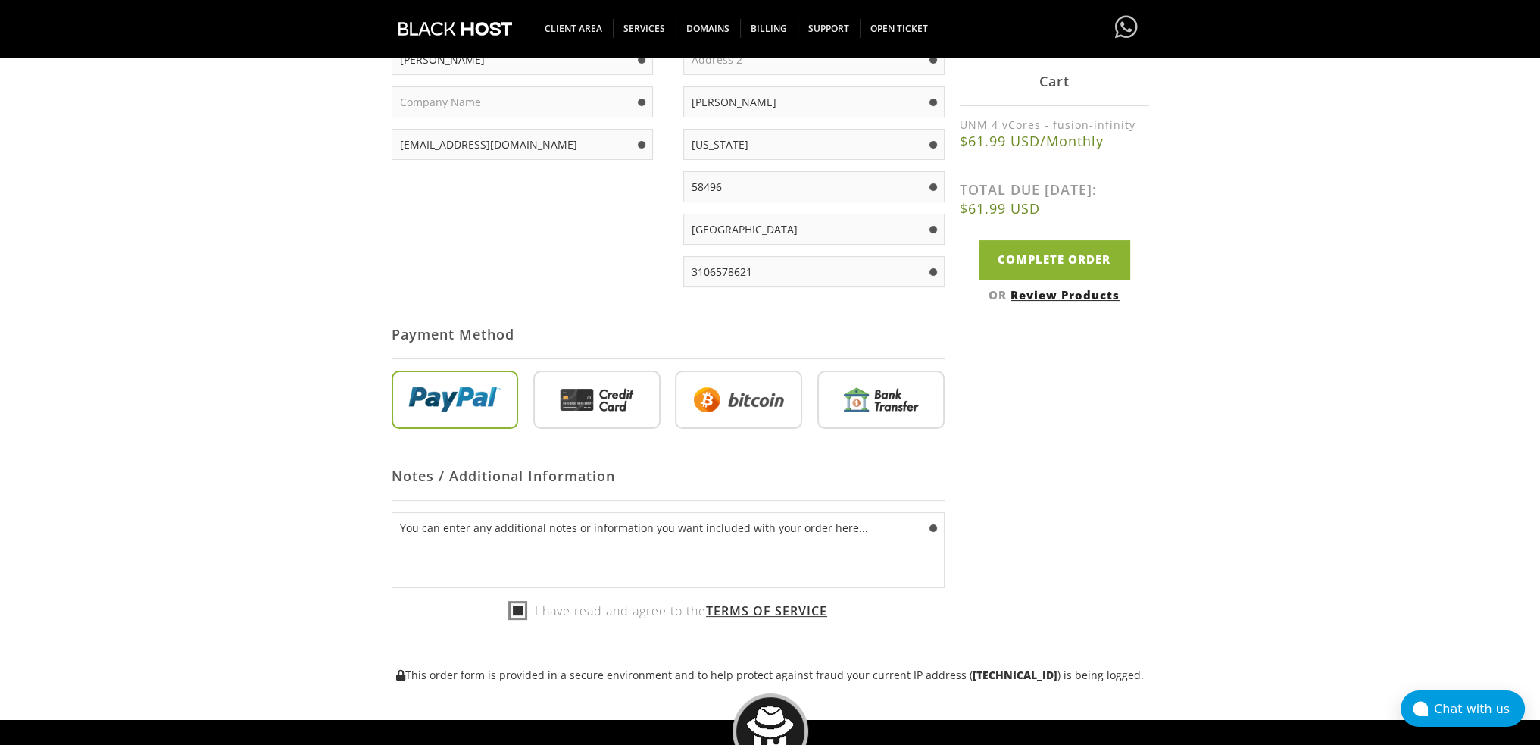
click at [1102, 399] on div "Not Yet Registered? Click here to signup... Login [EMAIL_ADDRESS][DOMAIN_NAME] …" at bounding box center [770, 310] width 757 height 741
click at [1060, 260] on input "Complete Order" at bounding box center [1054, 259] width 151 height 39
type input "Please Wait..."
